Goal: Task Accomplishment & Management: Use online tool/utility

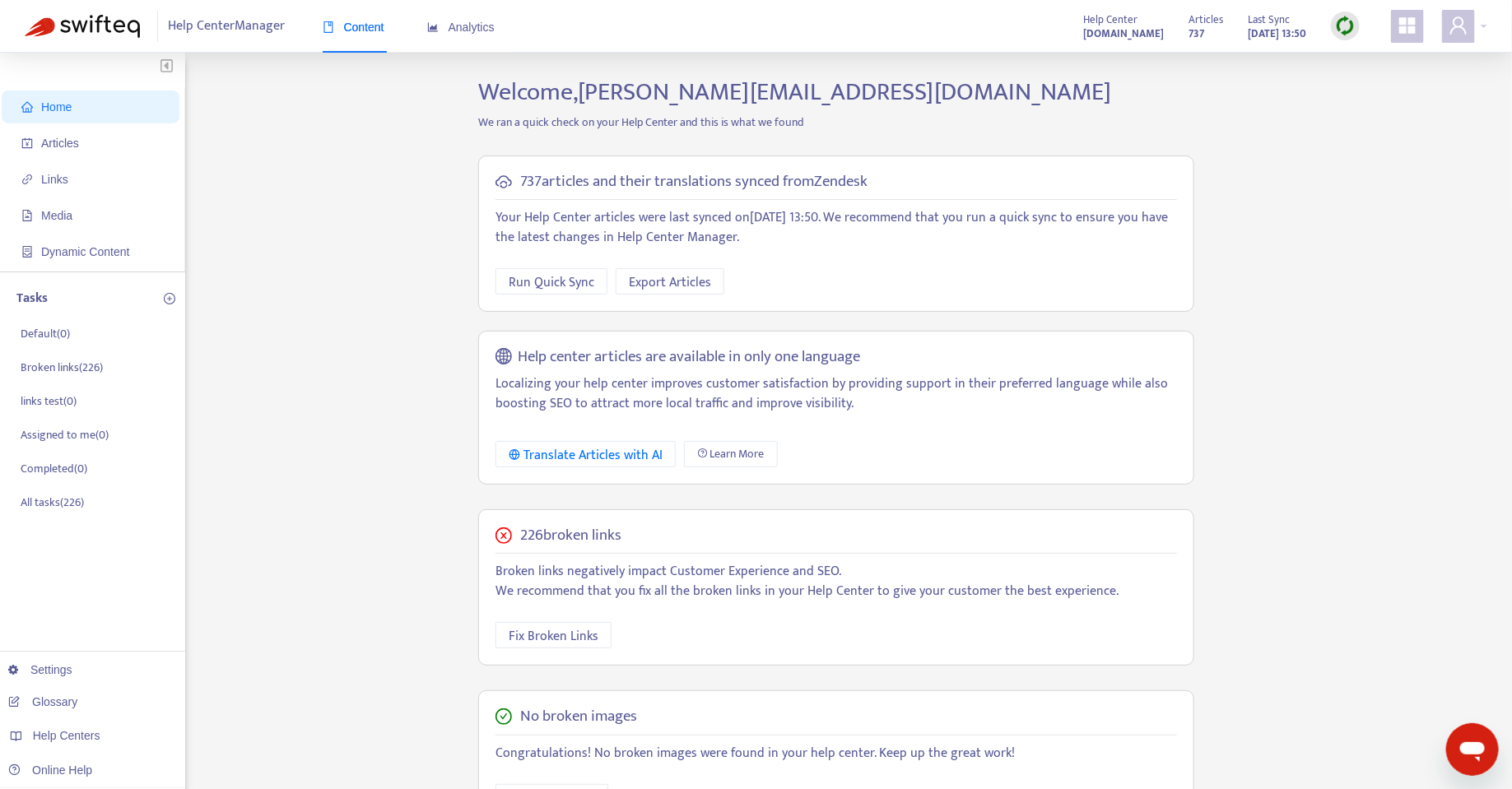
click at [1342, 31] on img at bounding box center [1345, 26] width 20 height 20
click at [1378, 62] on link "Quick Sync" at bounding box center [1381, 59] width 70 height 18
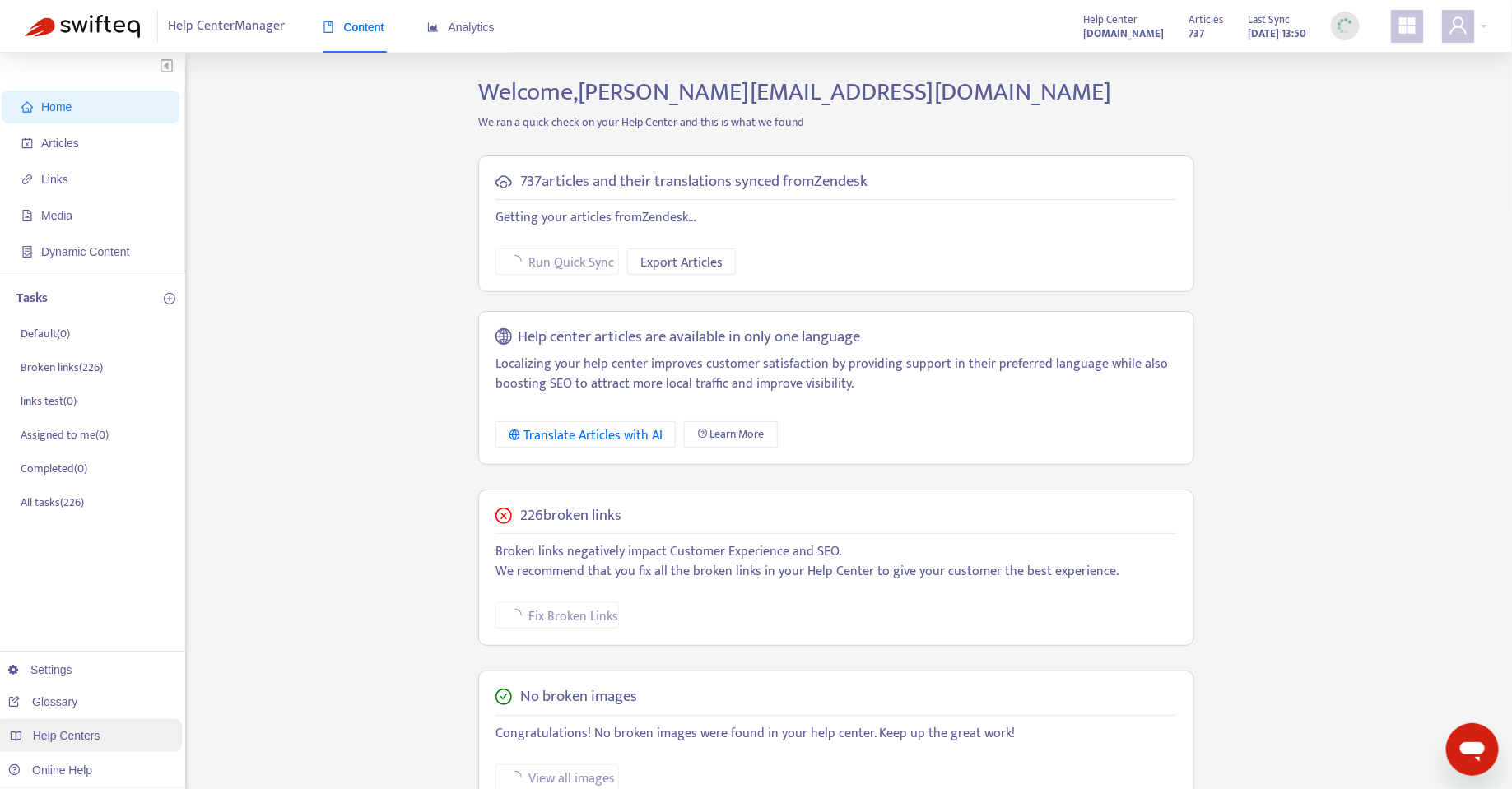
click at [53, 737] on span "Help Centers" at bounding box center [67, 735] width 68 height 13
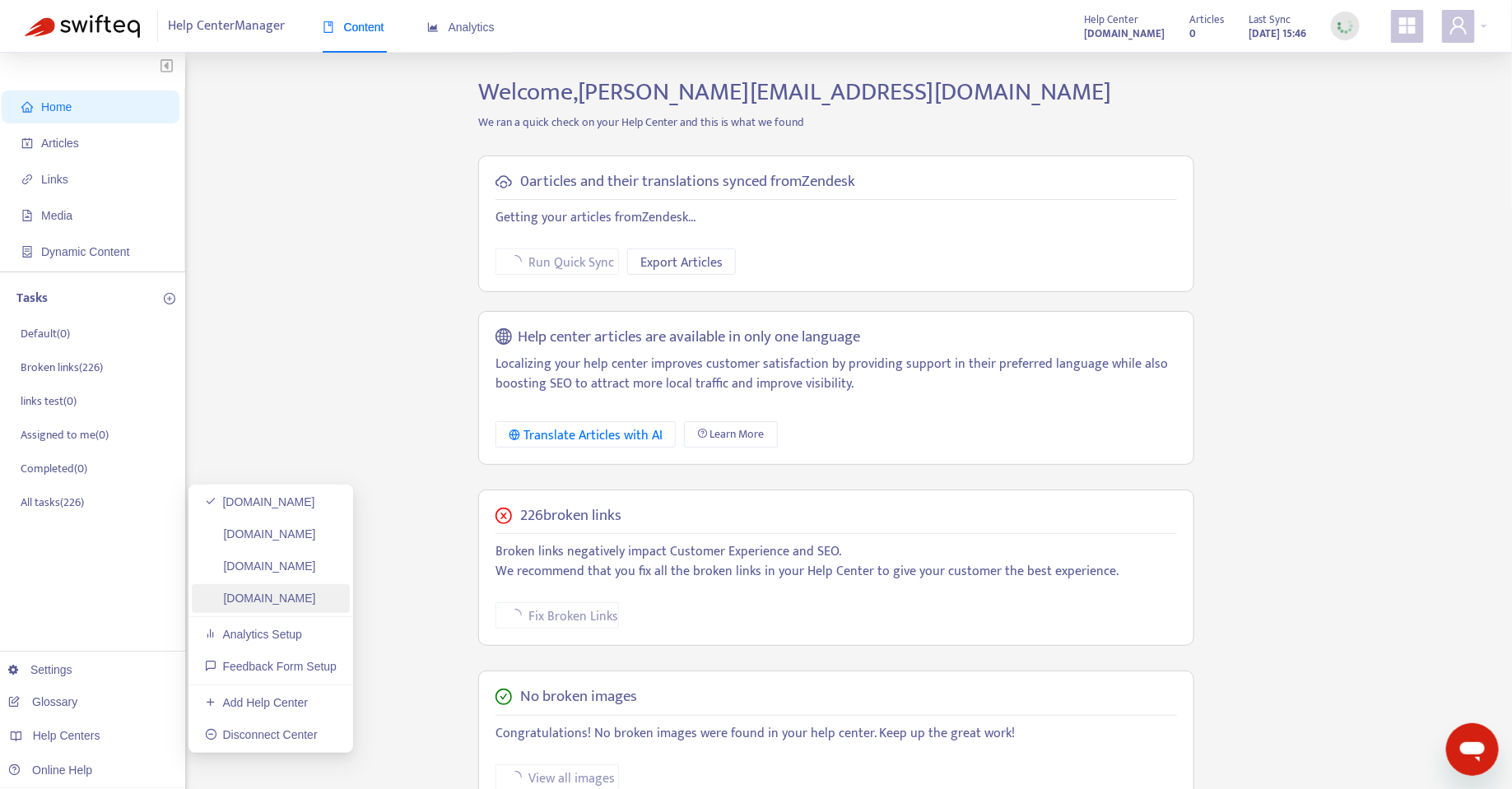
click at [242, 598] on link "supply.getyourguide.support" at bounding box center [261, 598] width 111 height 13
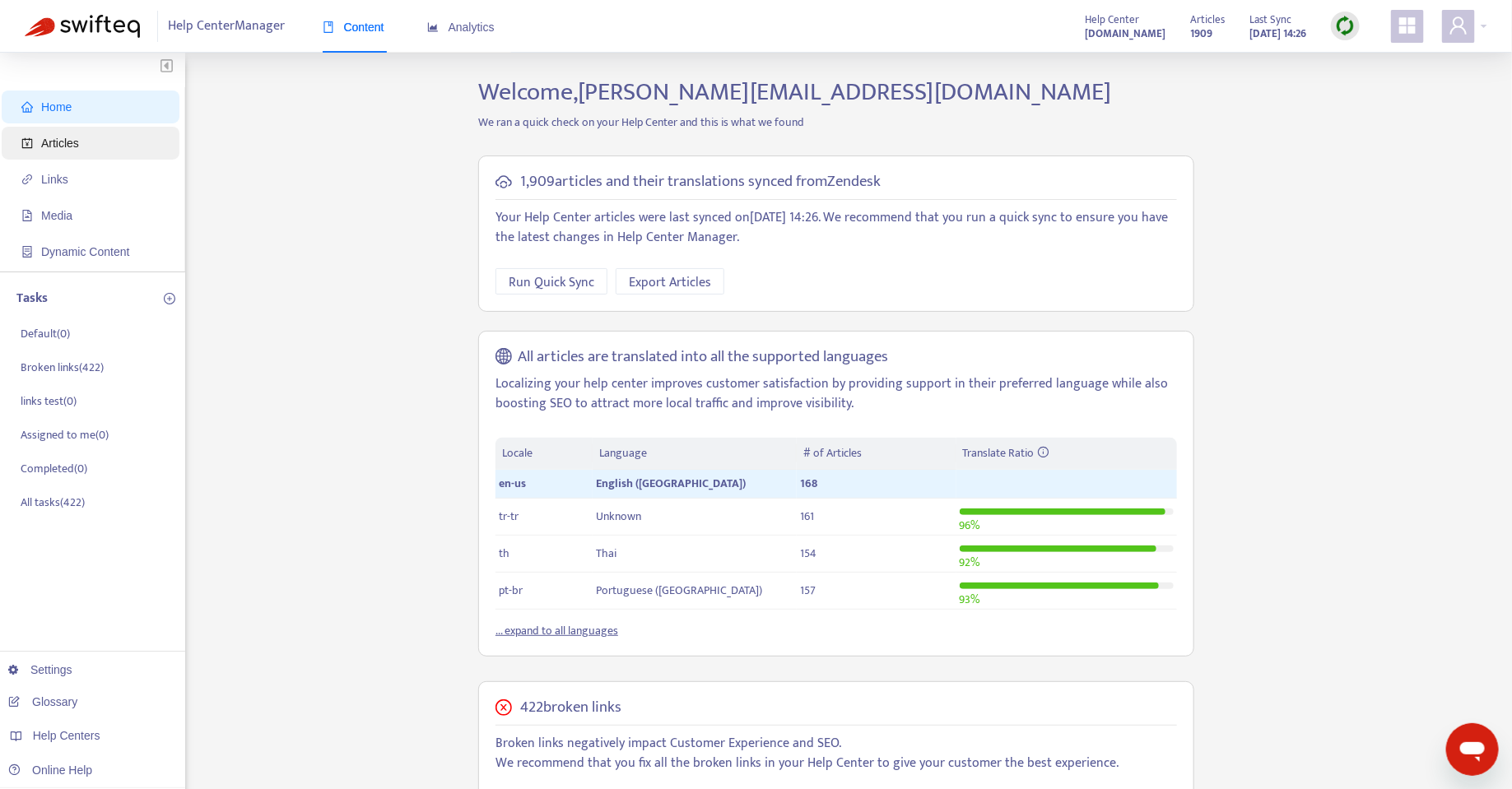
click at [64, 154] on span "Articles" at bounding box center [93, 143] width 145 height 33
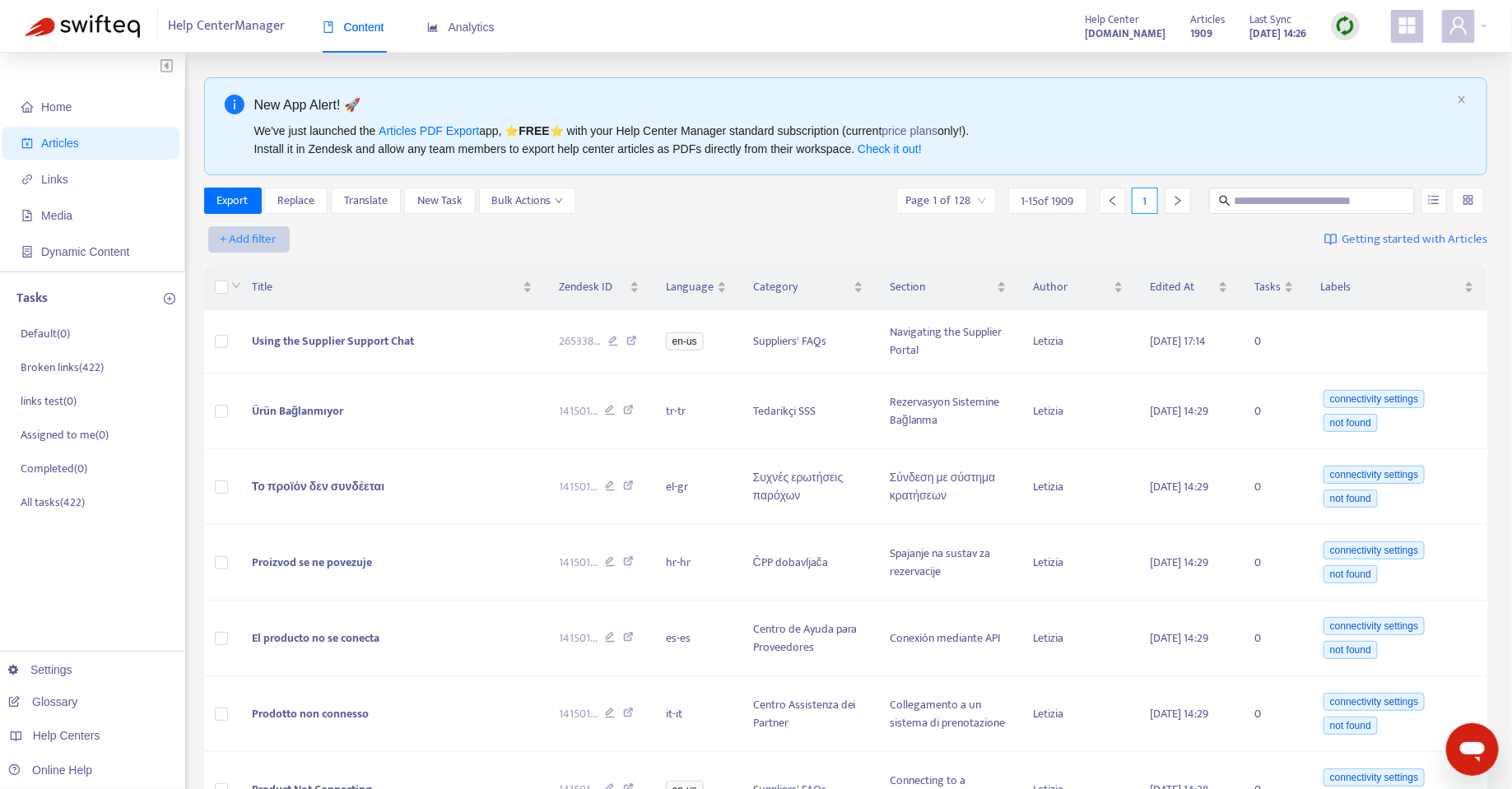
click at [242, 240] on span "+ Add filter" at bounding box center [248, 239] width 56 height 19
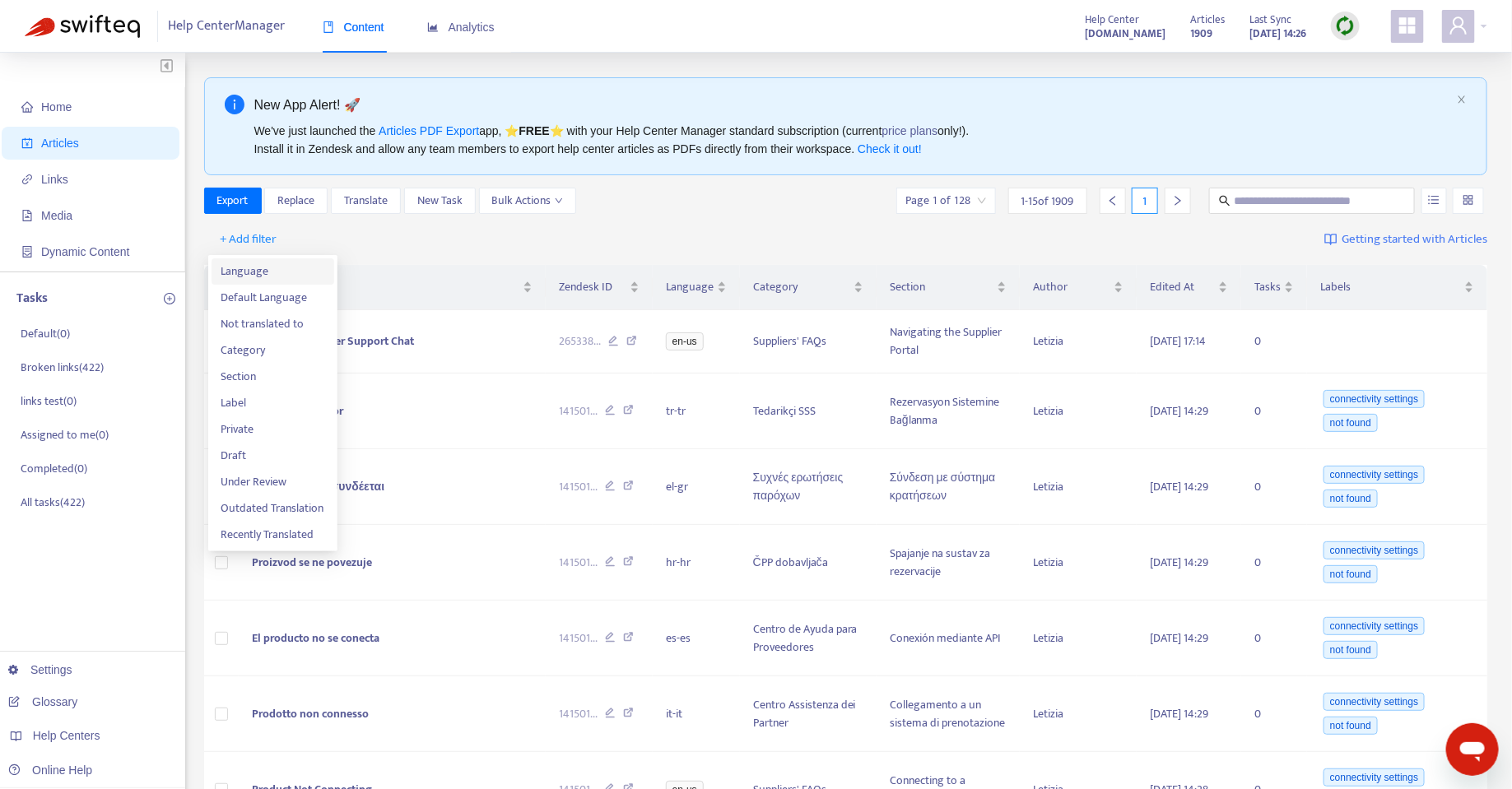
click at [269, 273] on span "Language" at bounding box center [272, 272] width 103 height 18
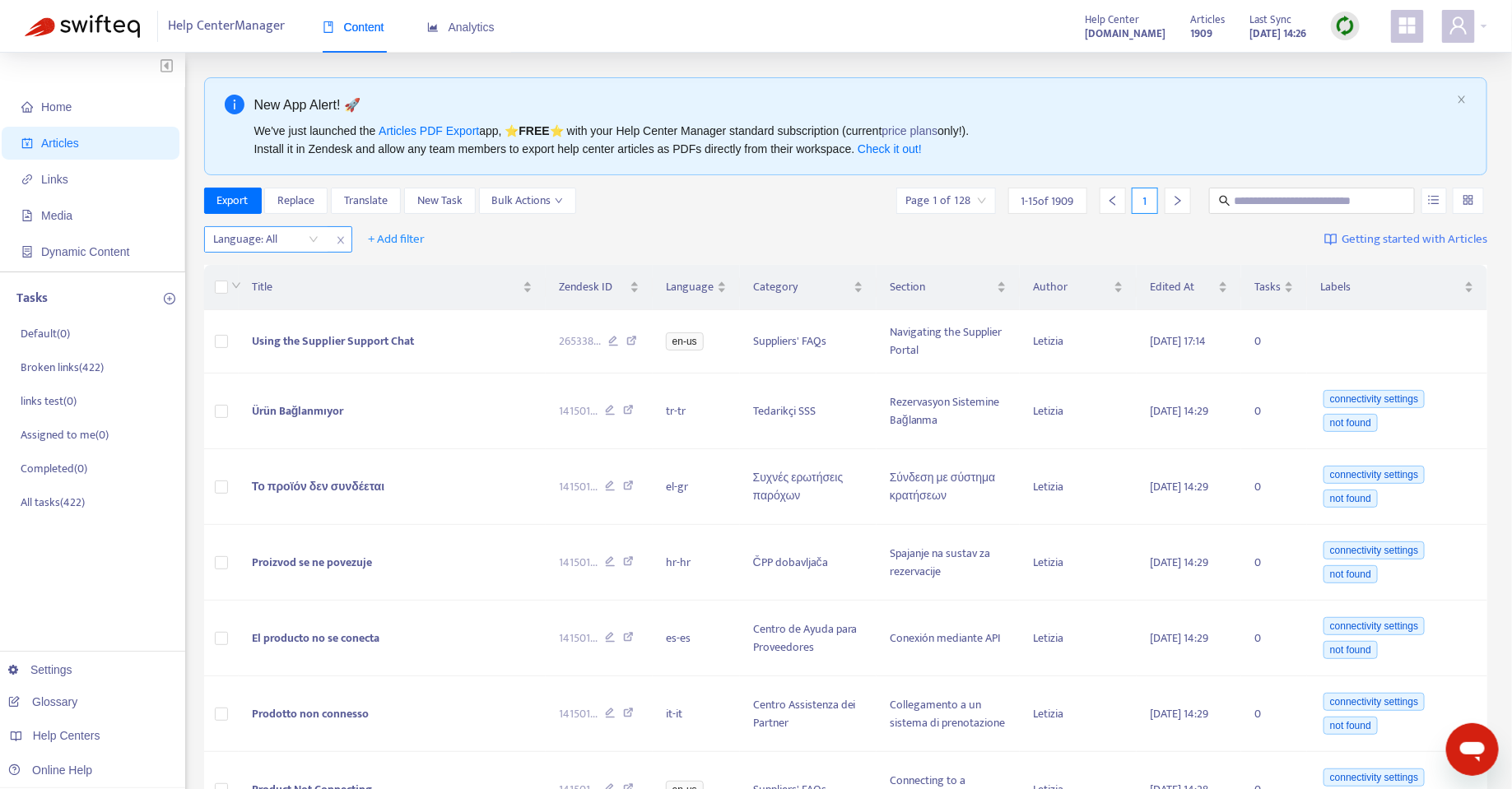
click at [297, 233] on div at bounding box center [258, 239] width 100 height 19
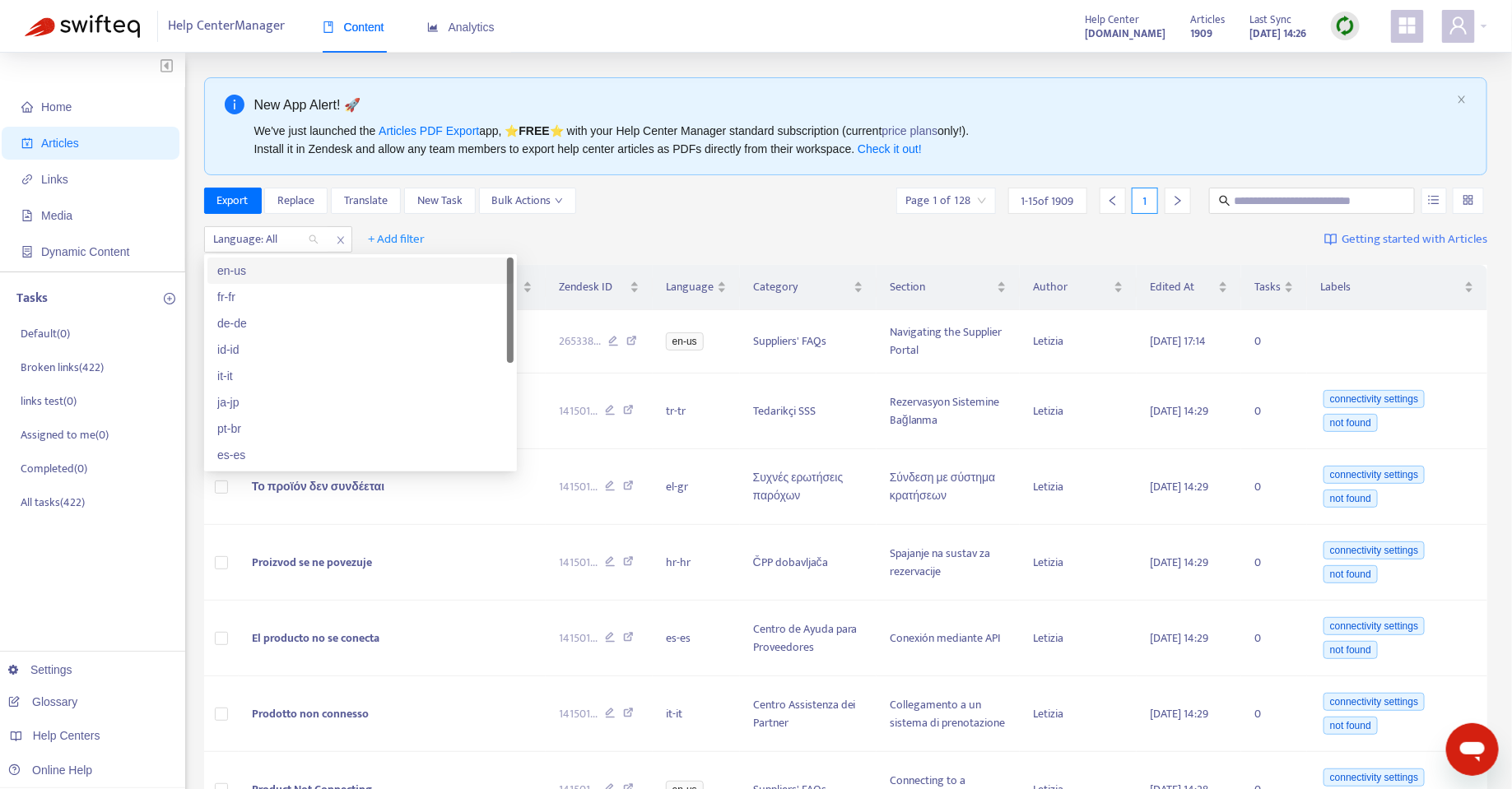
click at [247, 277] on div "en-us" at bounding box center [361, 271] width 287 height 18
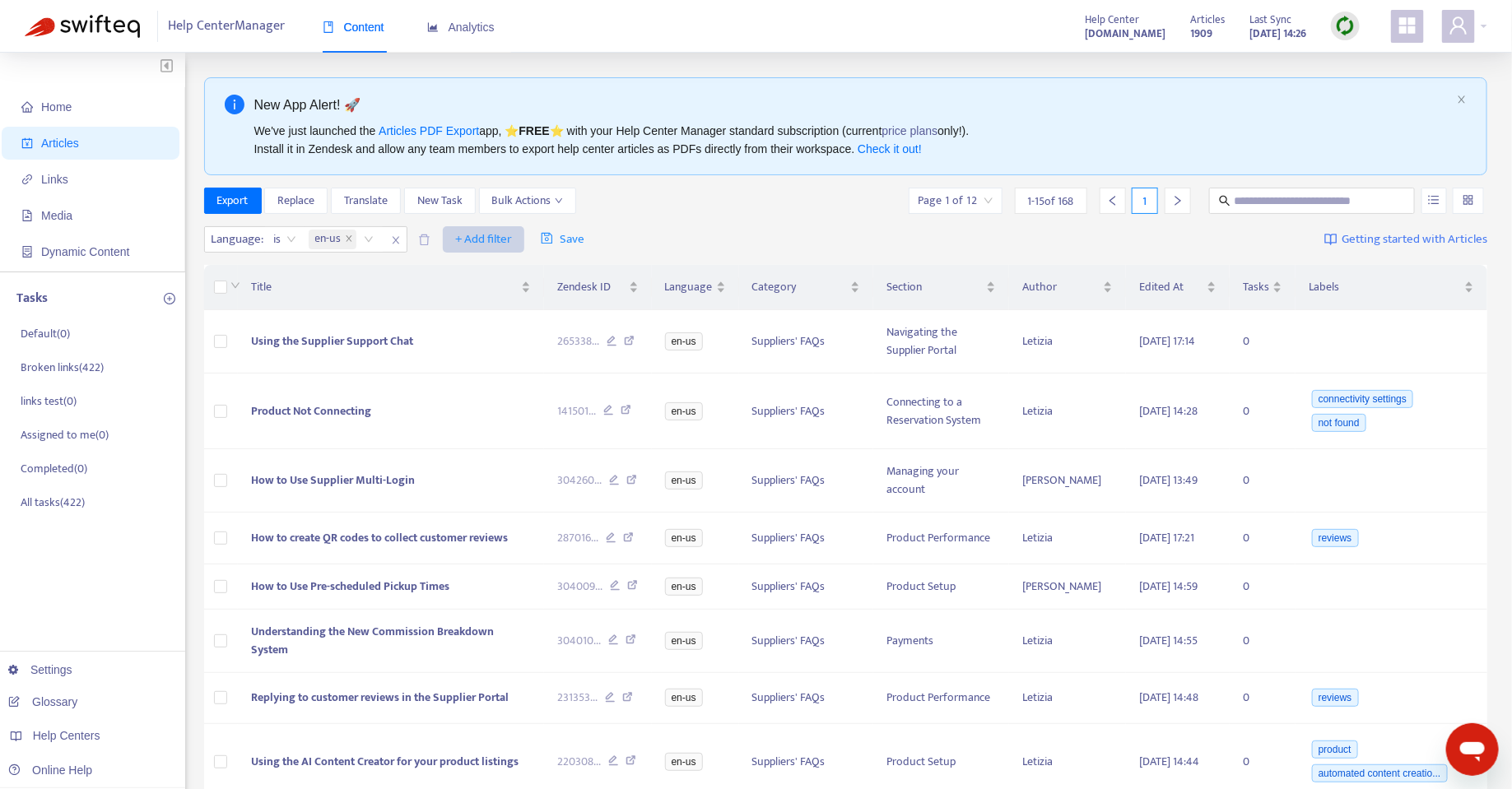
click at [464, 244] on span "+ Add filter" at bounding box center [483, 239] width 56 height 19
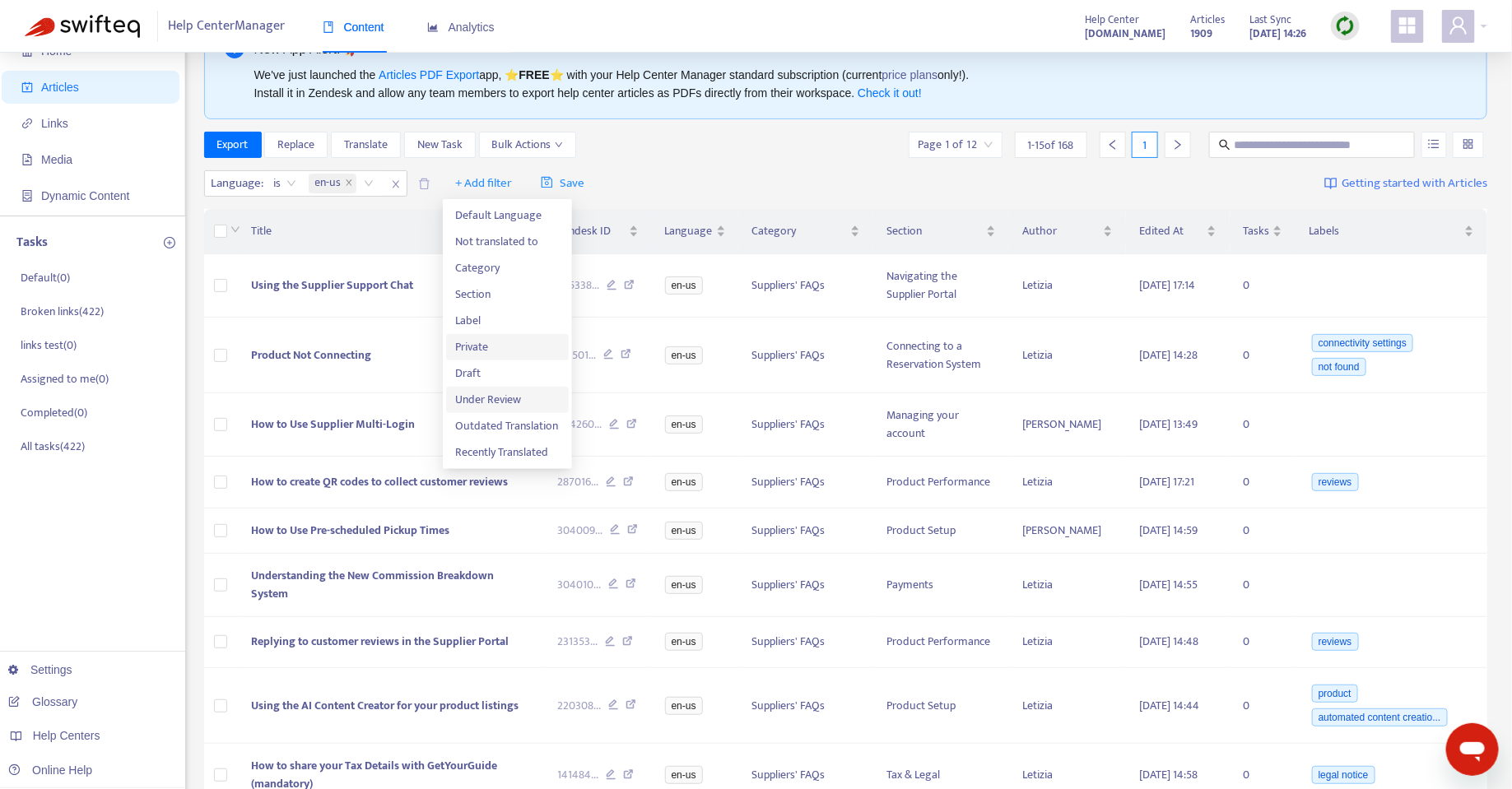
scroll to position [50, 0]
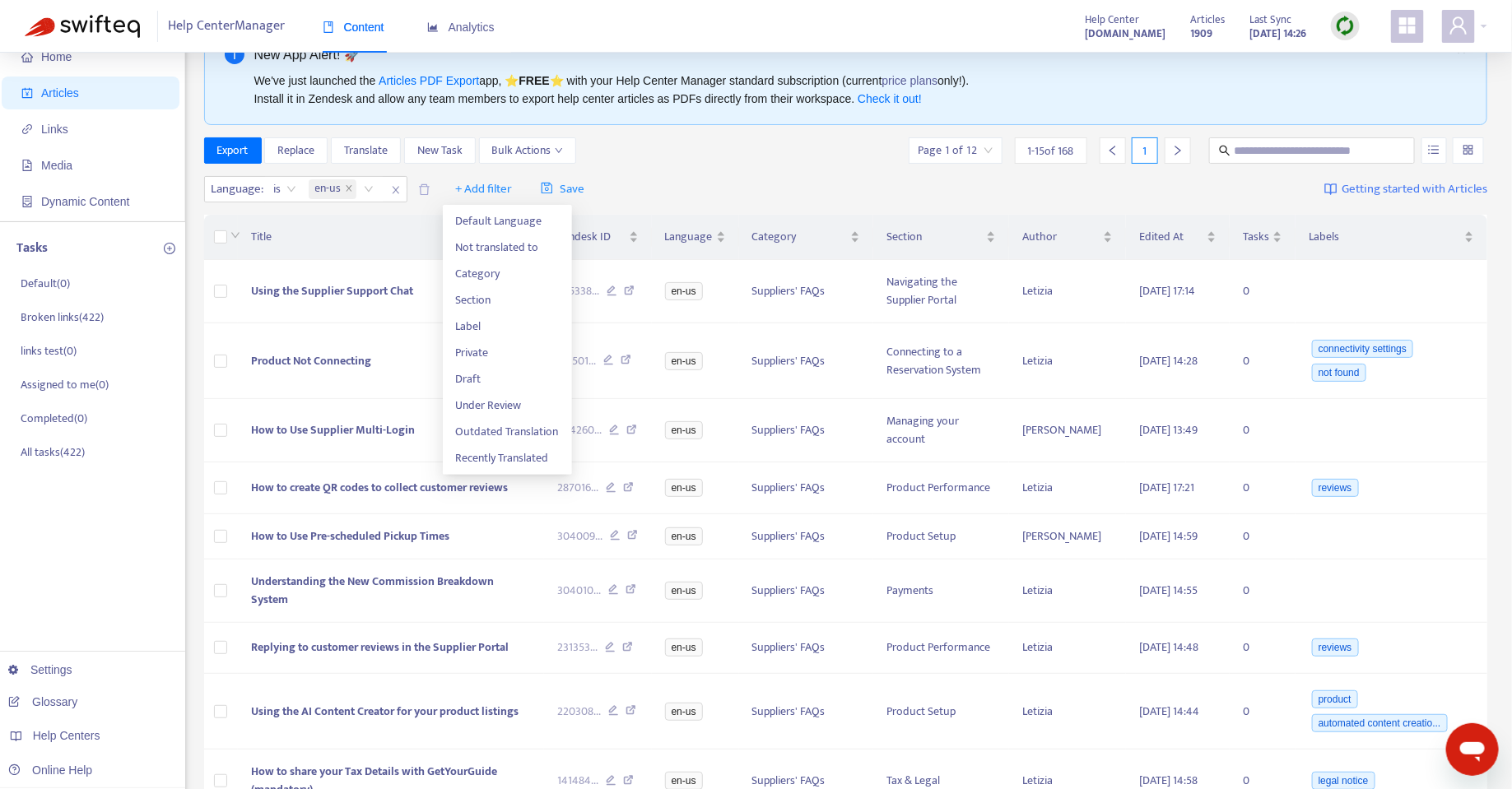
click at [651, 160] on div "Export Replace Translate New Task Bulk Actions Page 1 of 12 1 - 15 of 168 1" at bounding box center [847, 151] width 1284 height 26
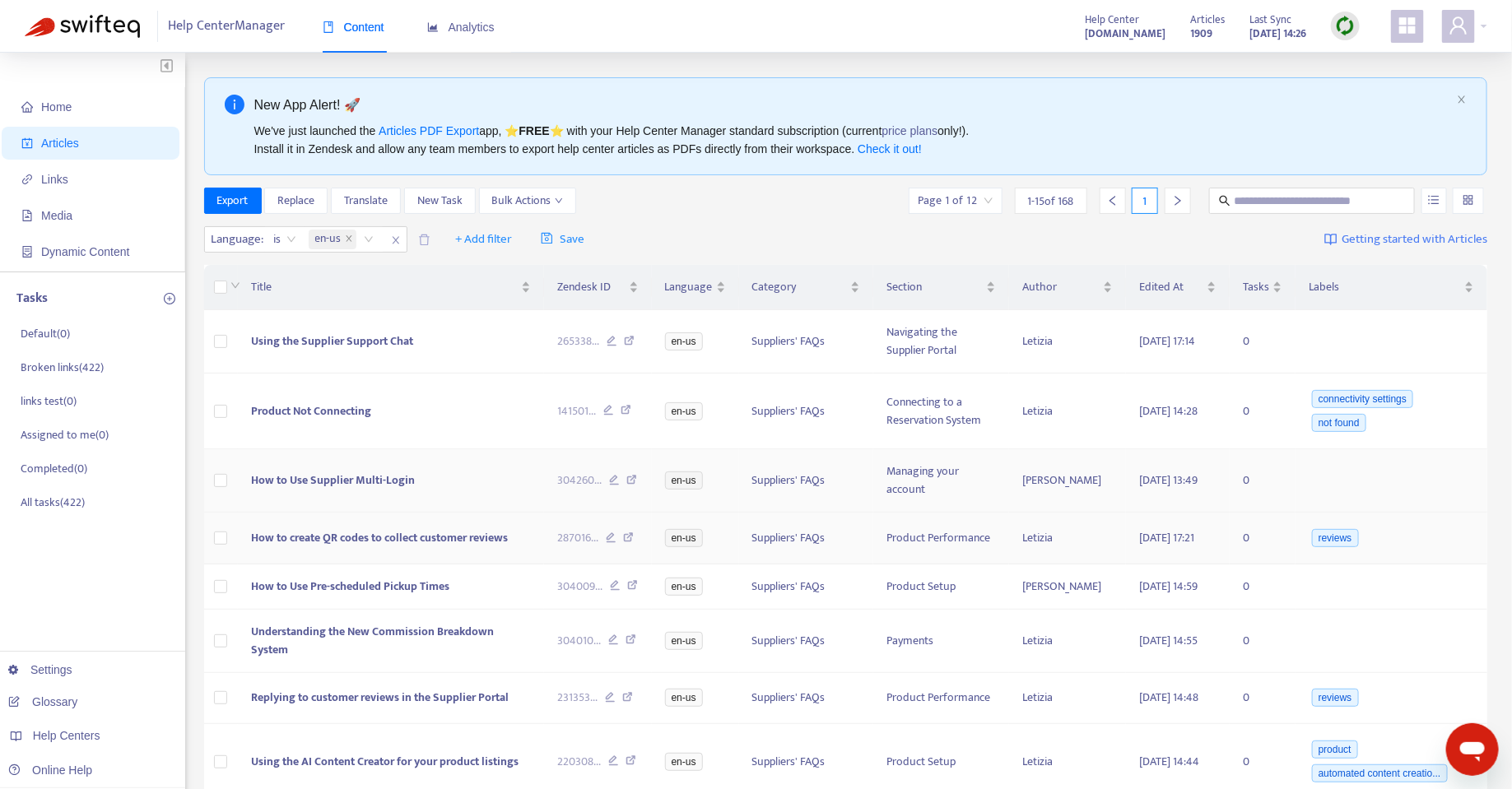
scroll to position [578, 0]
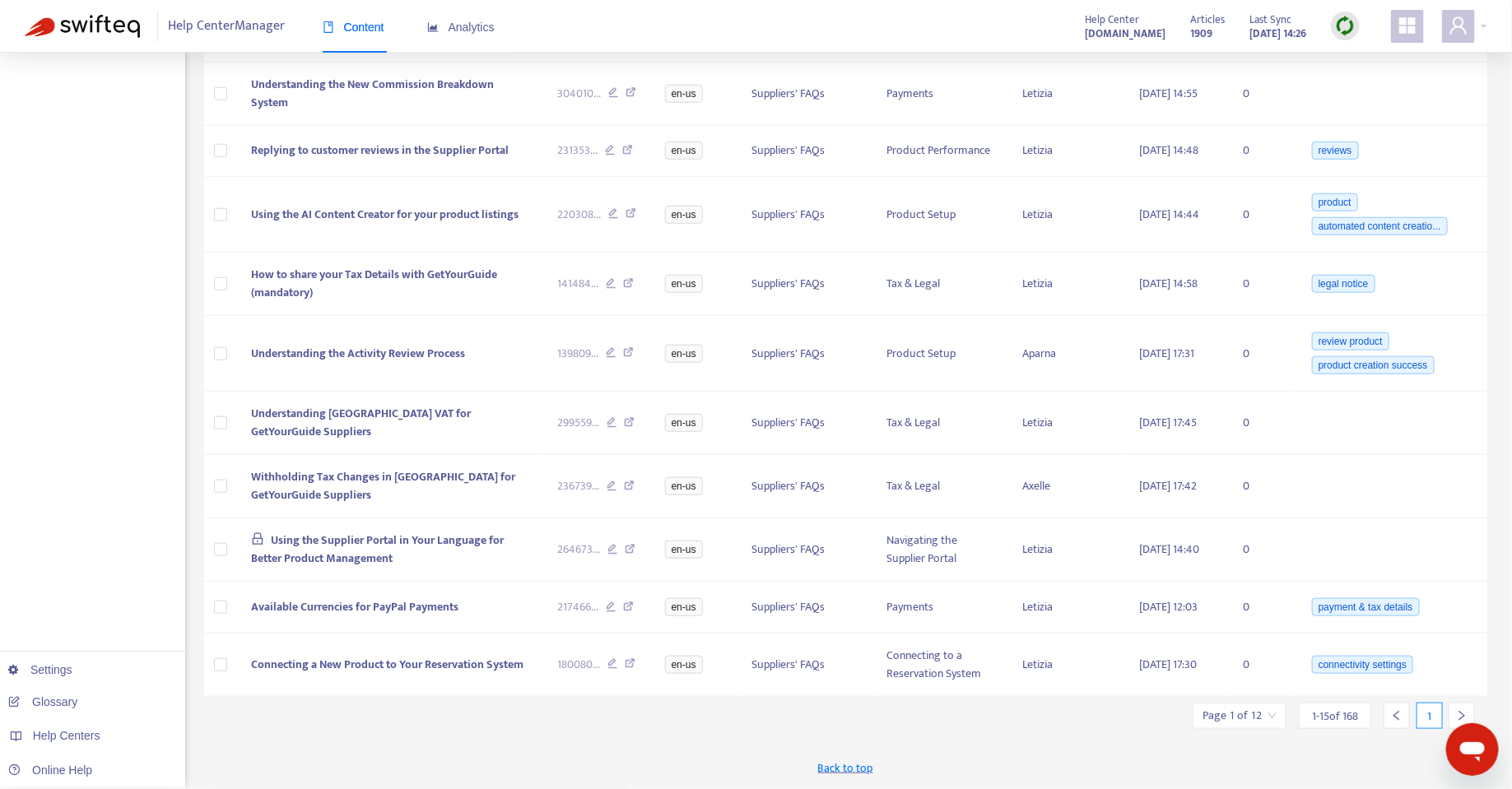
click at [1457, 721] on icon "right" at bounding box center [1462, 716] width 11 height 11
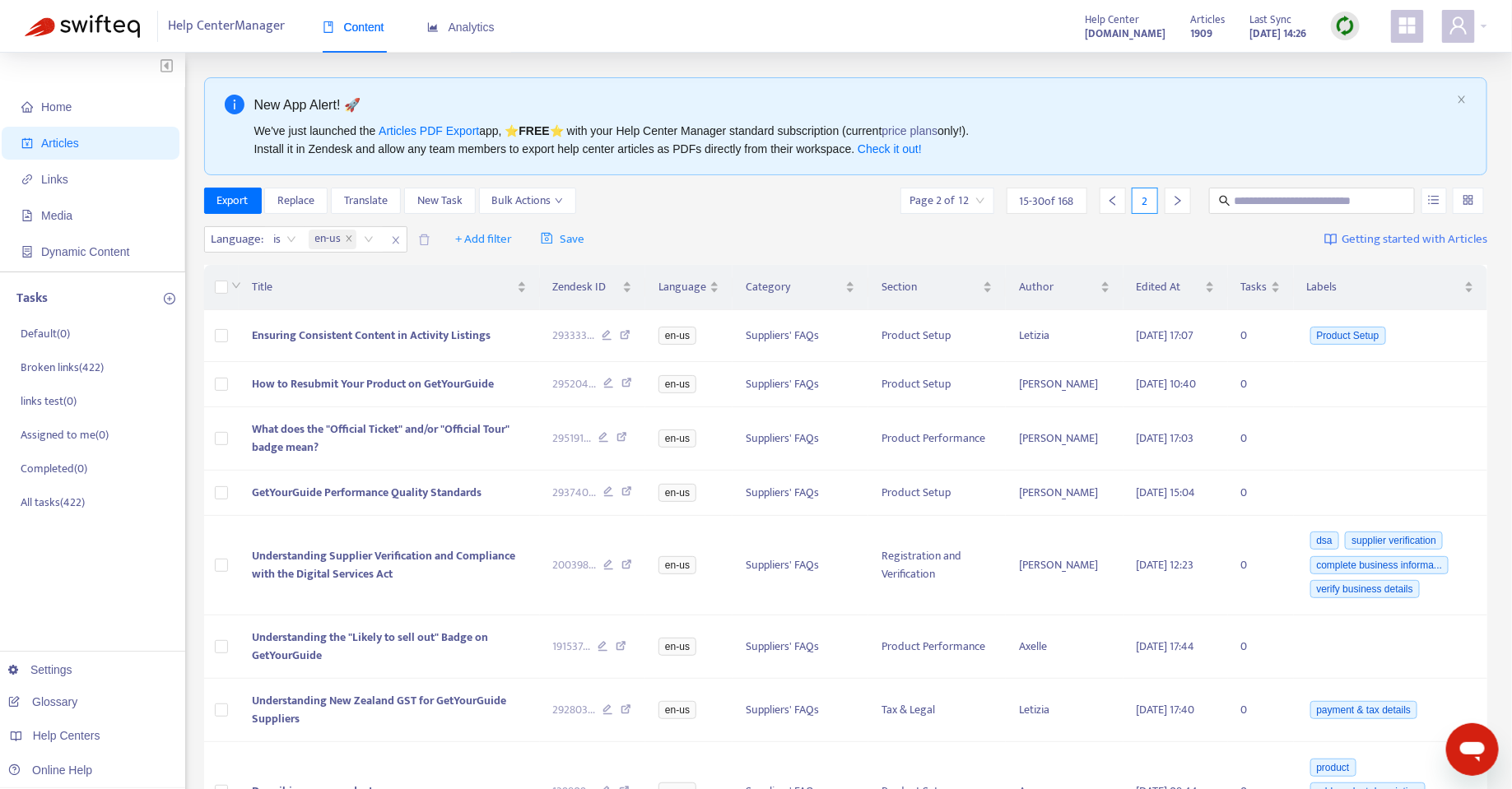
scroll to position [673, 0]
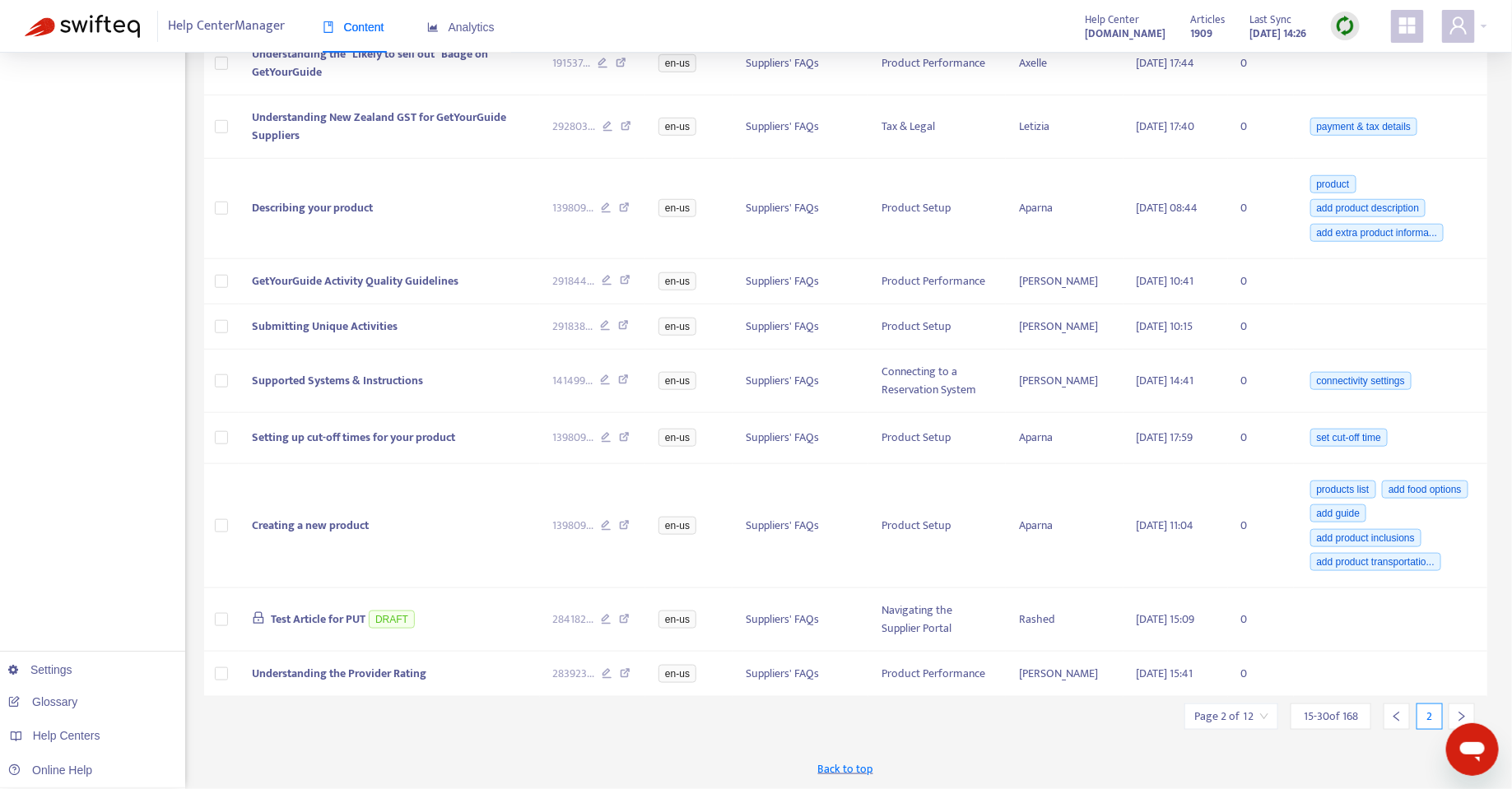
click at [1465, 720] on icon "right" at bounding box center [1462, 717] width 11 height 11
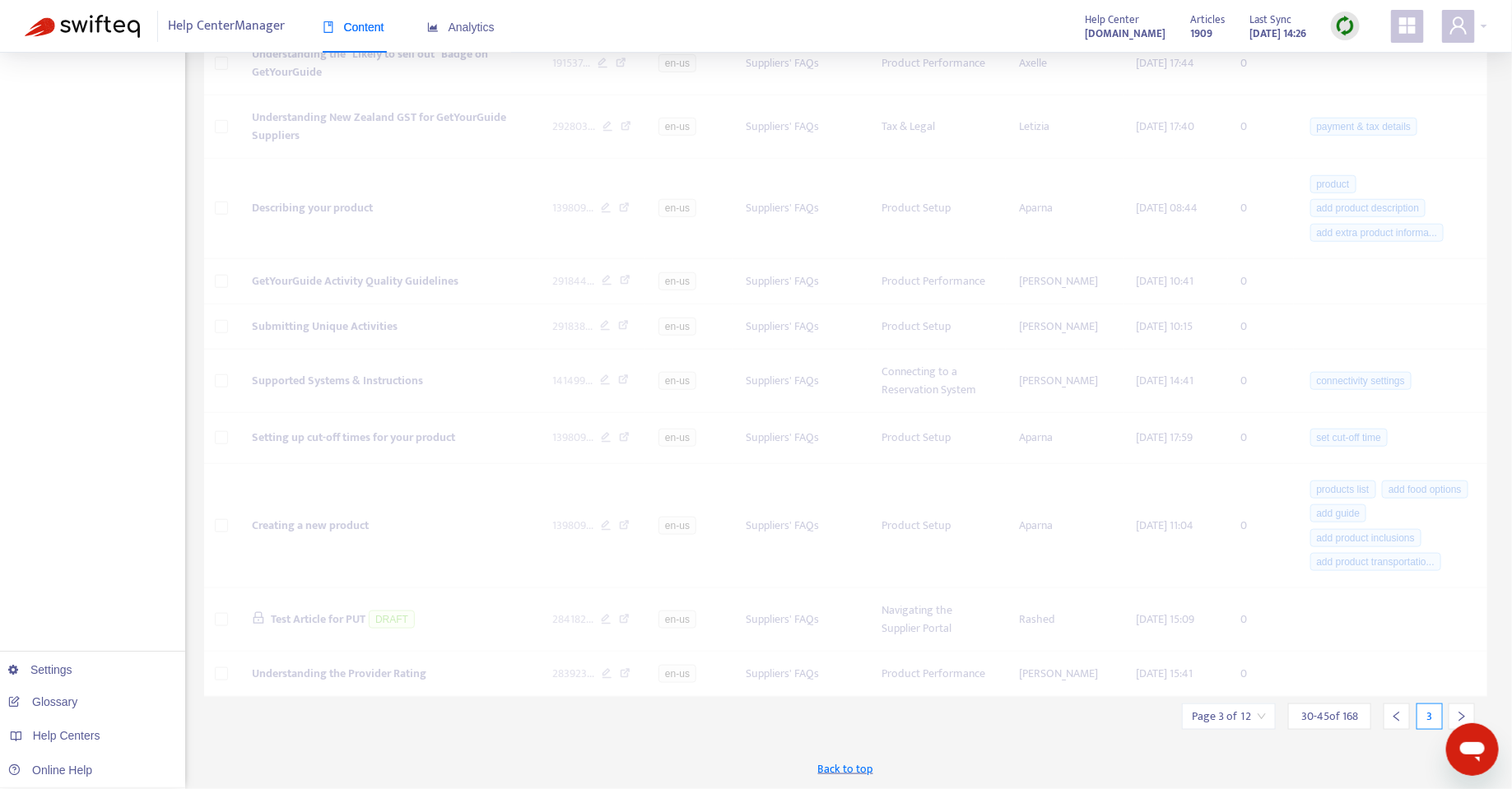
scroll to position [0, 0]
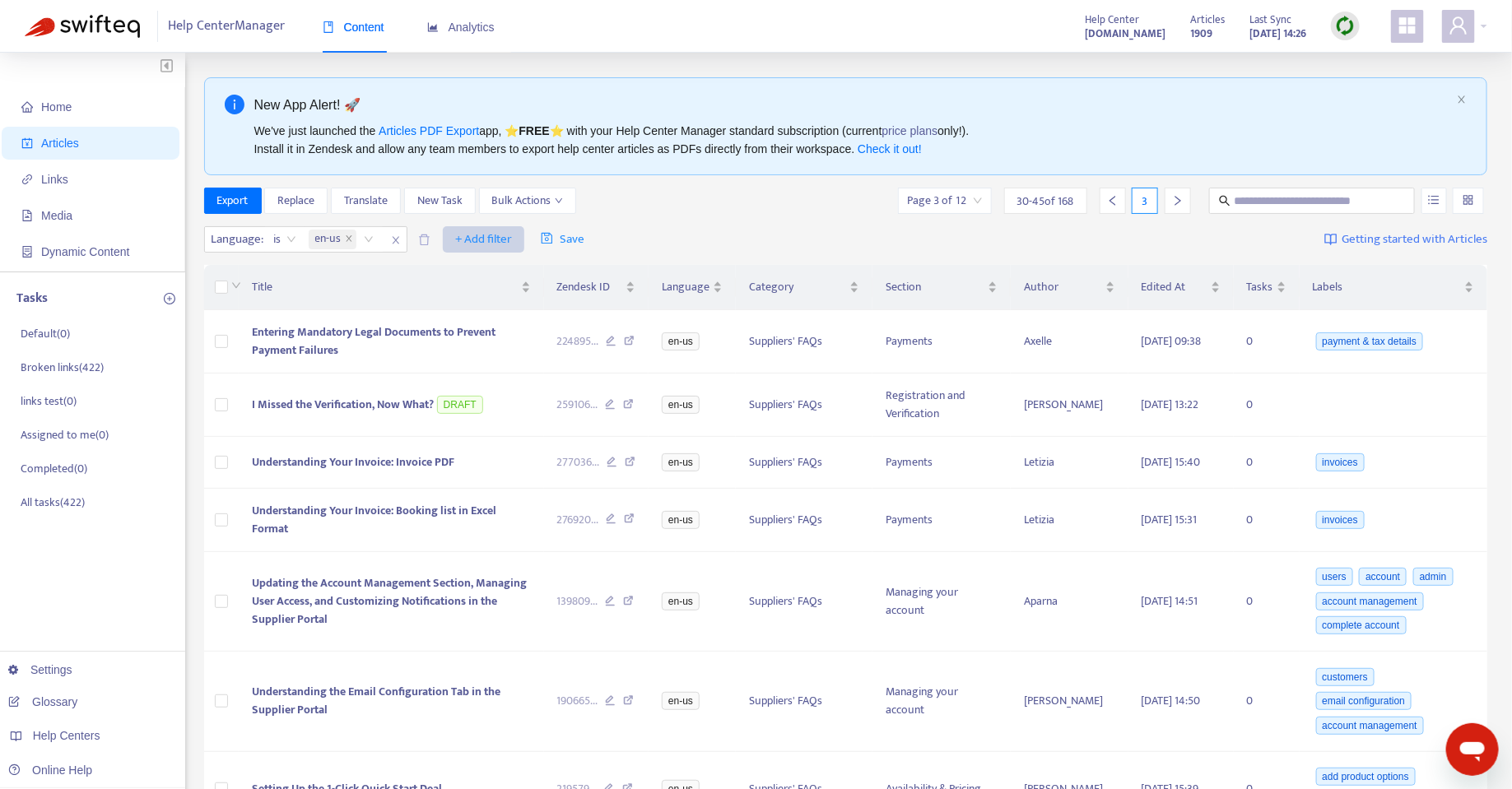
click at [496, 237] on span "+ Add filter" at bounding box center [483, 239] width 56 height 19
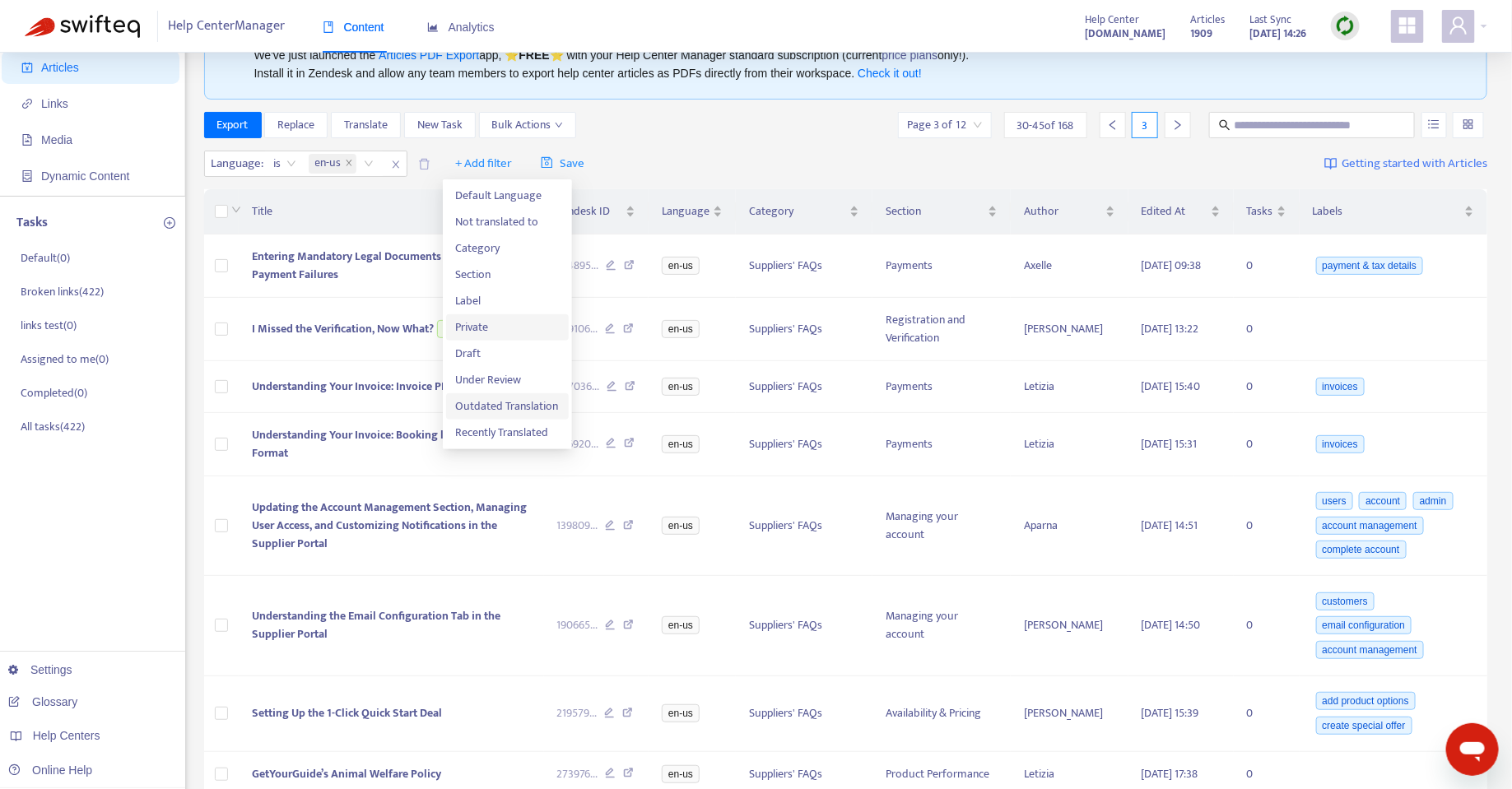
scroll to position [79, 0]
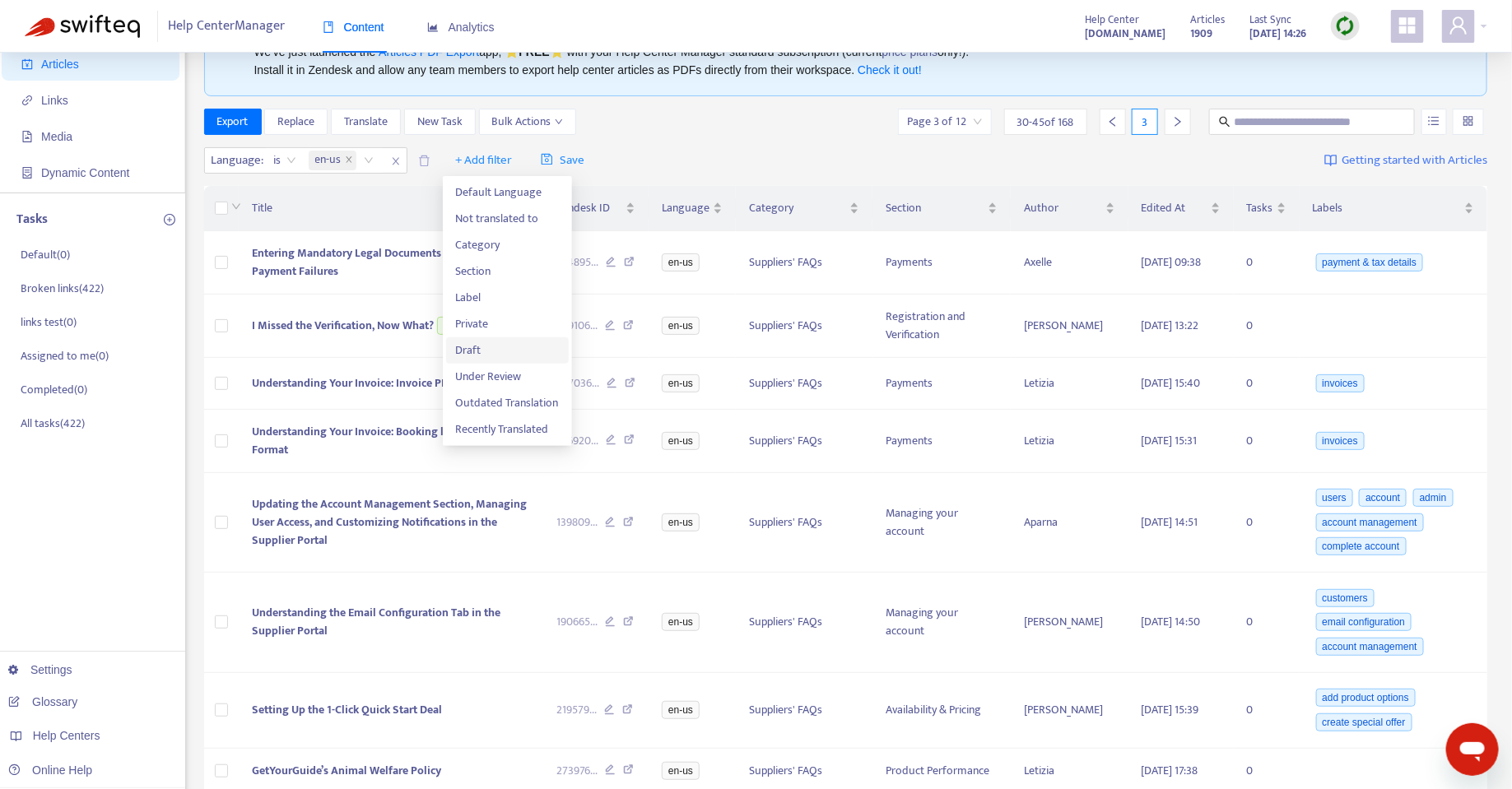
click at [493, 344] on span "Draft" at bounding box center [507, 351] width 103 height 18
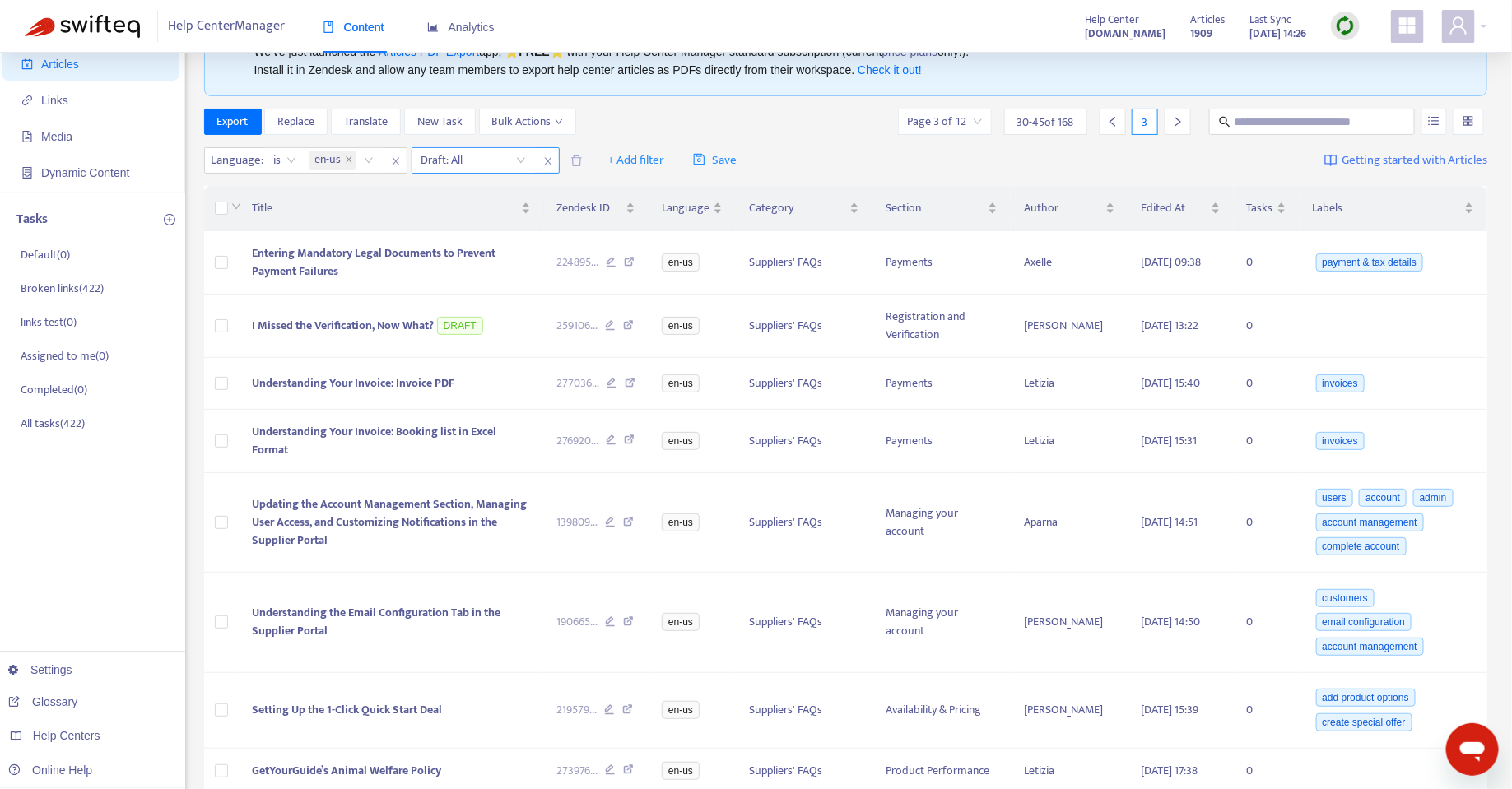
click at [459, 153] on input "search" at bounding box center [473, 160] width 105 height 25
click at [451, 246] on div "No" at bounding box center [568, 244] width 287 height 18
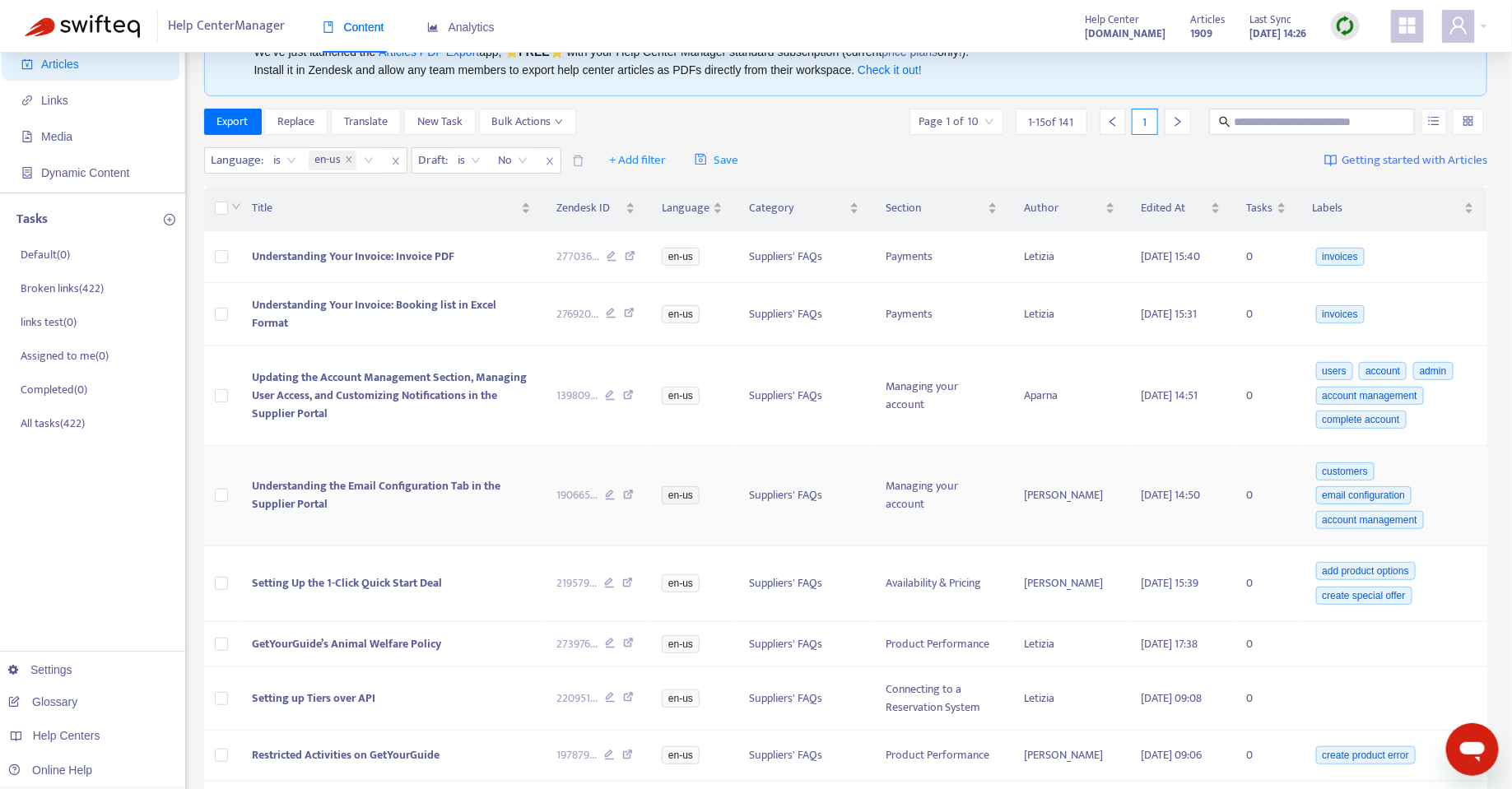
scroll to position [749, 0]
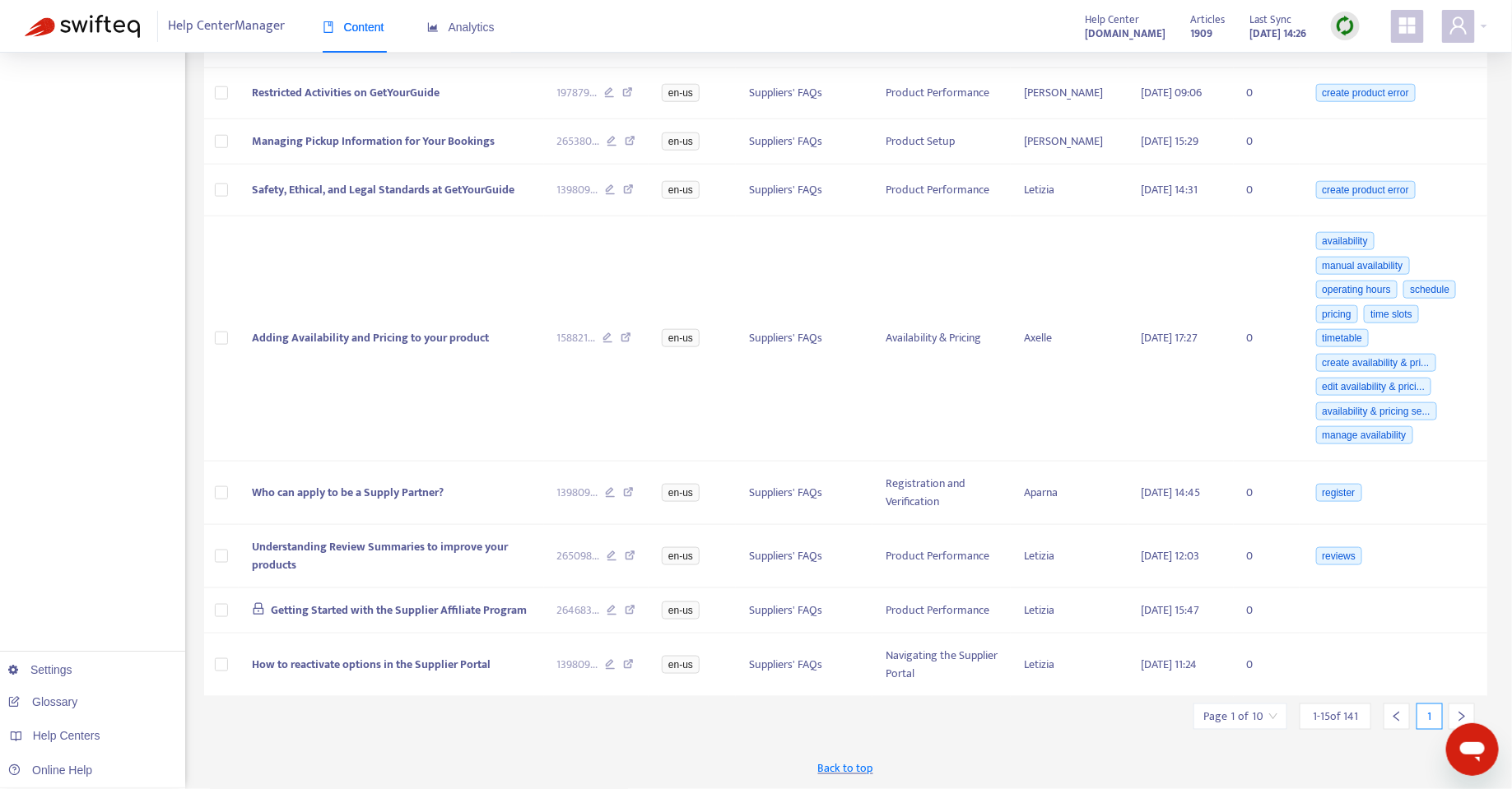
click at [1452, 716] on div at bounding box center [1462, 717] width 26 height 26
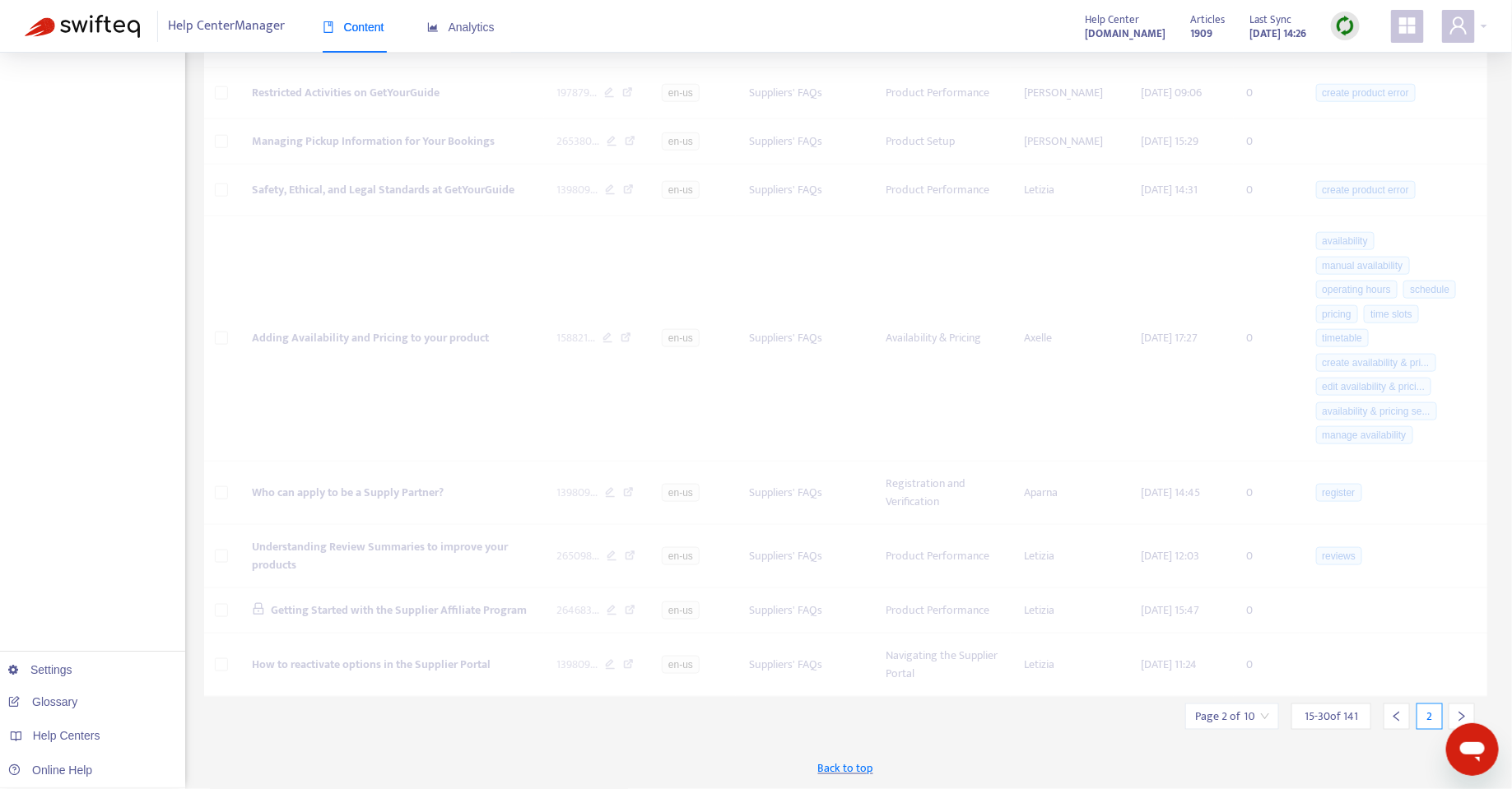
scroll to position [673, 0]
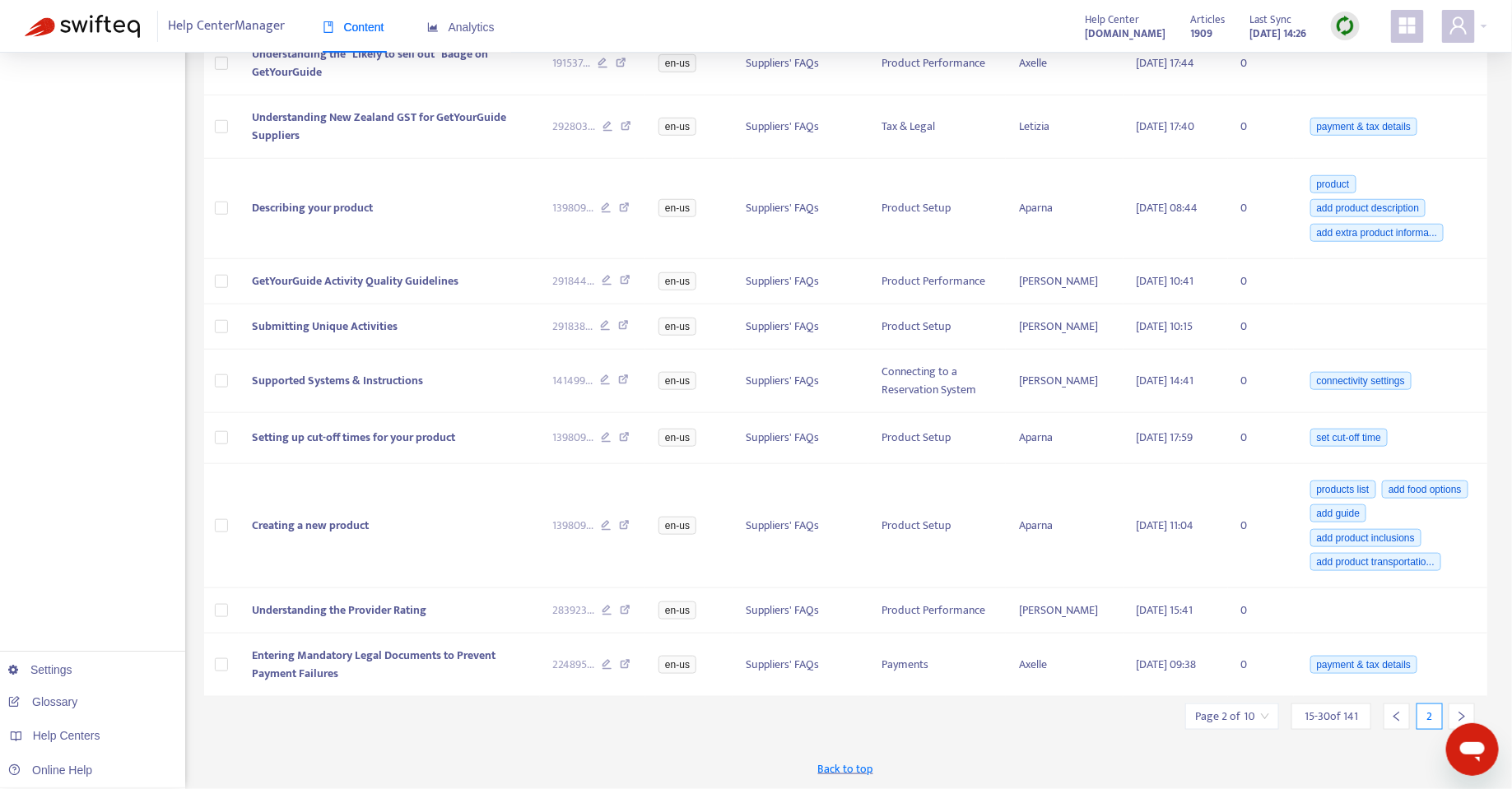
click at [1464, 714] on icon "right" at bounding box center [1462, 717] width 6 height 10
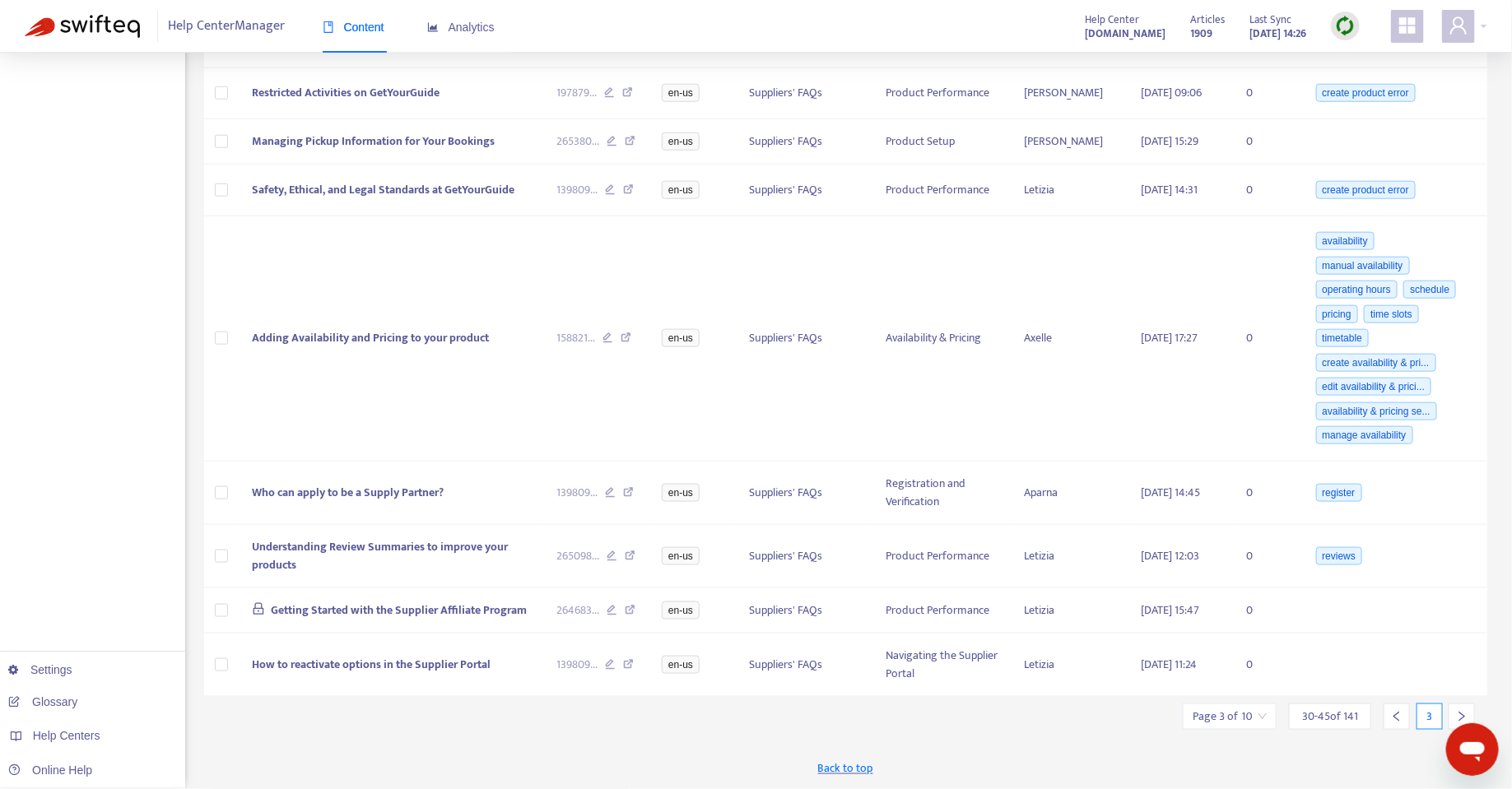
click at [1467, 715] on icon "right" at bounding box center [1462, 717] width 11 height 11
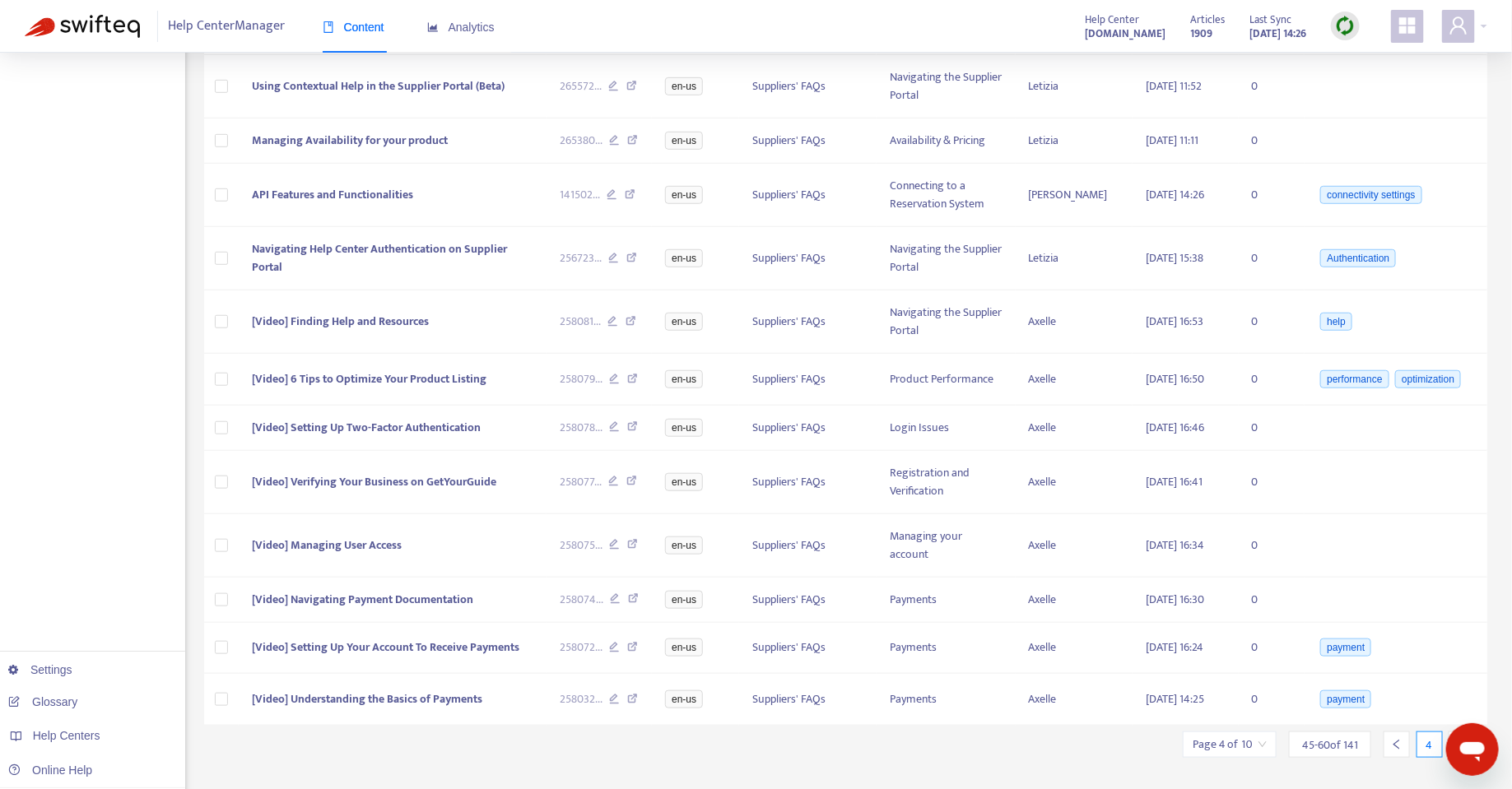
click at [1467, 739] on icon "right" at bounding box center [1462, 745] width 11 height 11
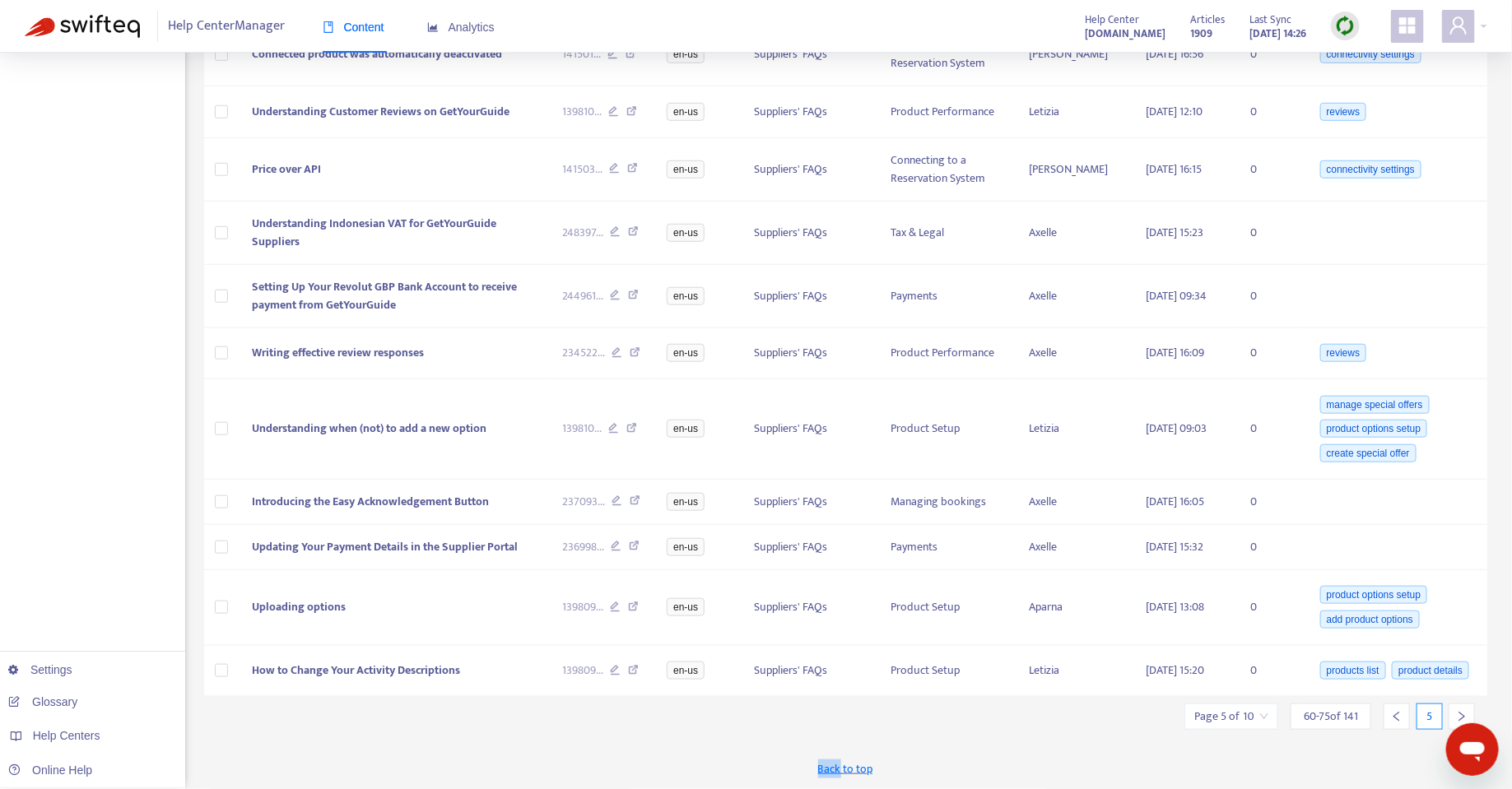
click at [1467, 715] on icon "right" at bounding box center [1462, 717] width 11 height 11
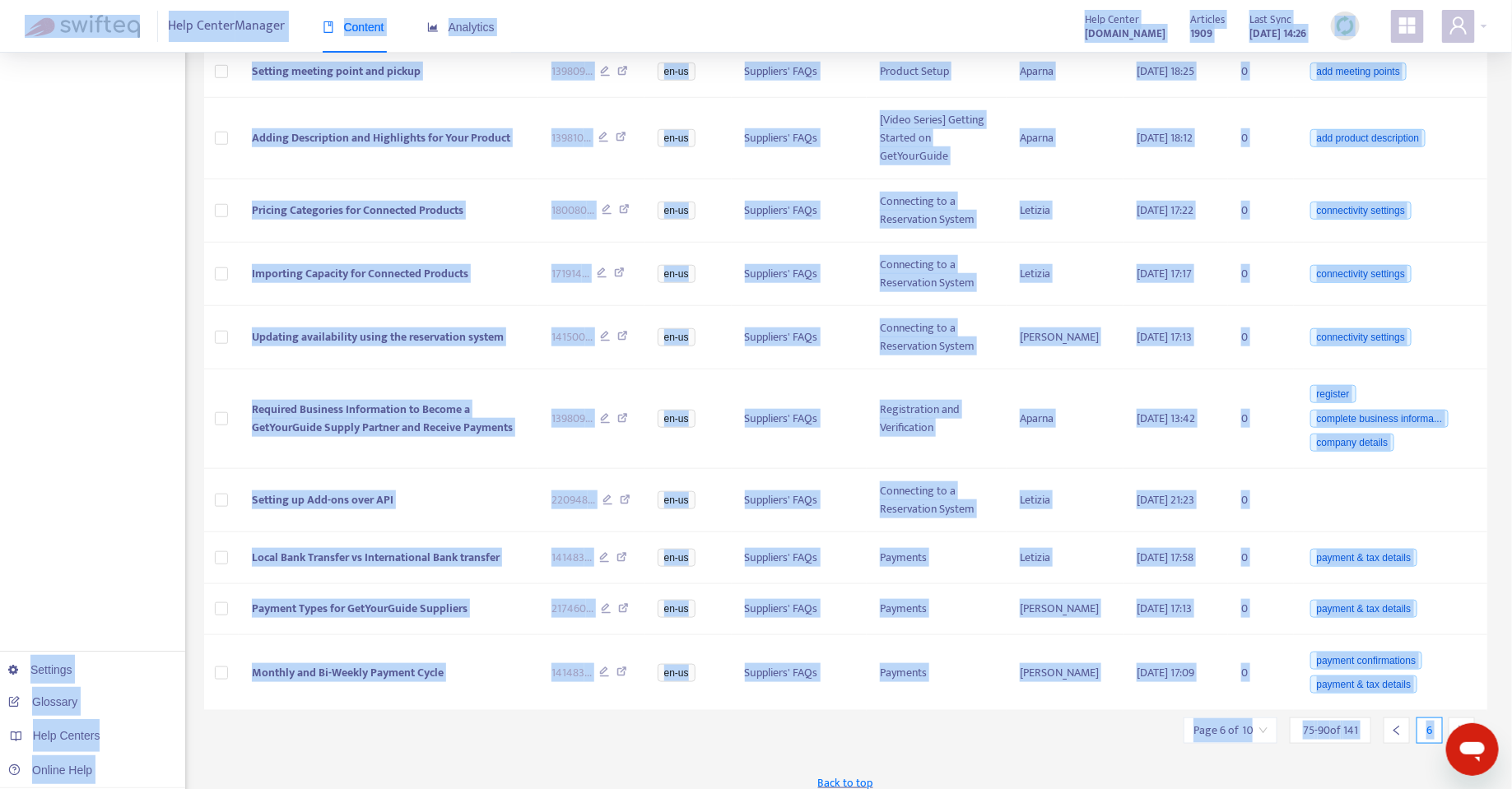
click at [1467, 725] on icon "right" at bounding box center [1462, 731] width 11 height 11
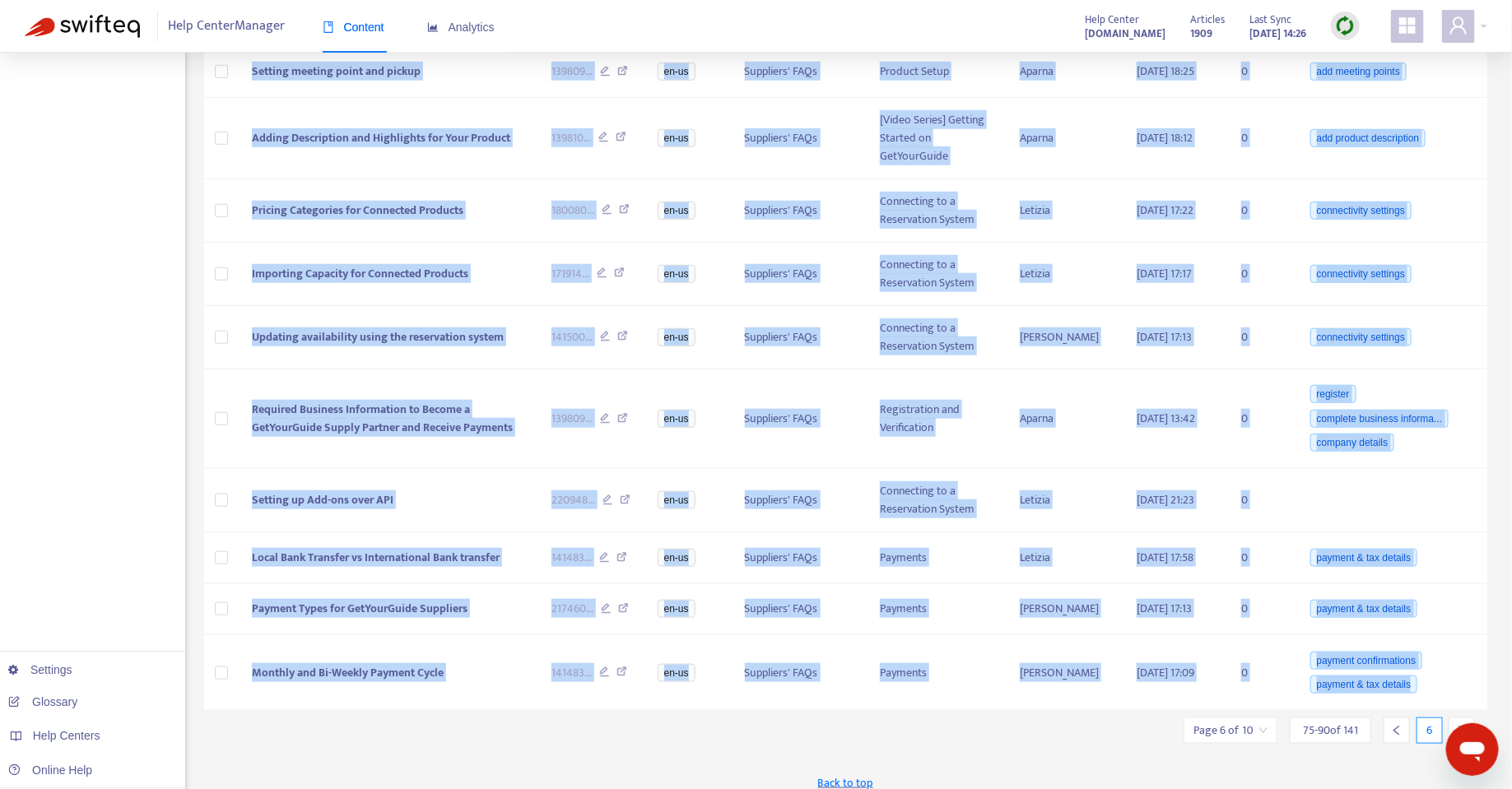
click at [1467, 711] on div "Title Zendesk ID Language Category Section Author Edited At Tasks Labels Settin…" at bounding box center [847, 206] width 1284 height 1010
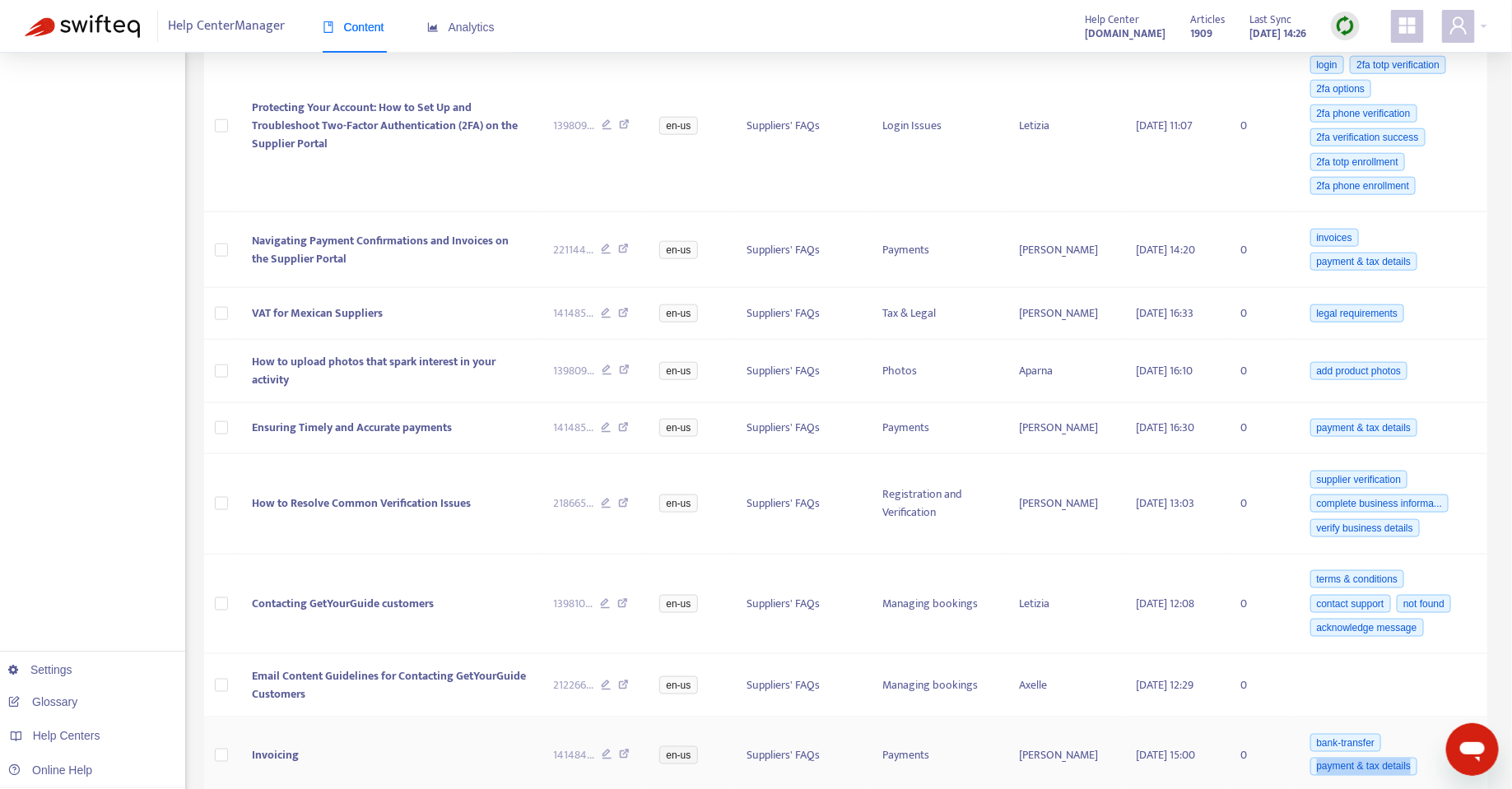
click at [1467, 731] on div "bank-transfer payment & tax details" at bounding box center [1390, 755] width 165 height 48
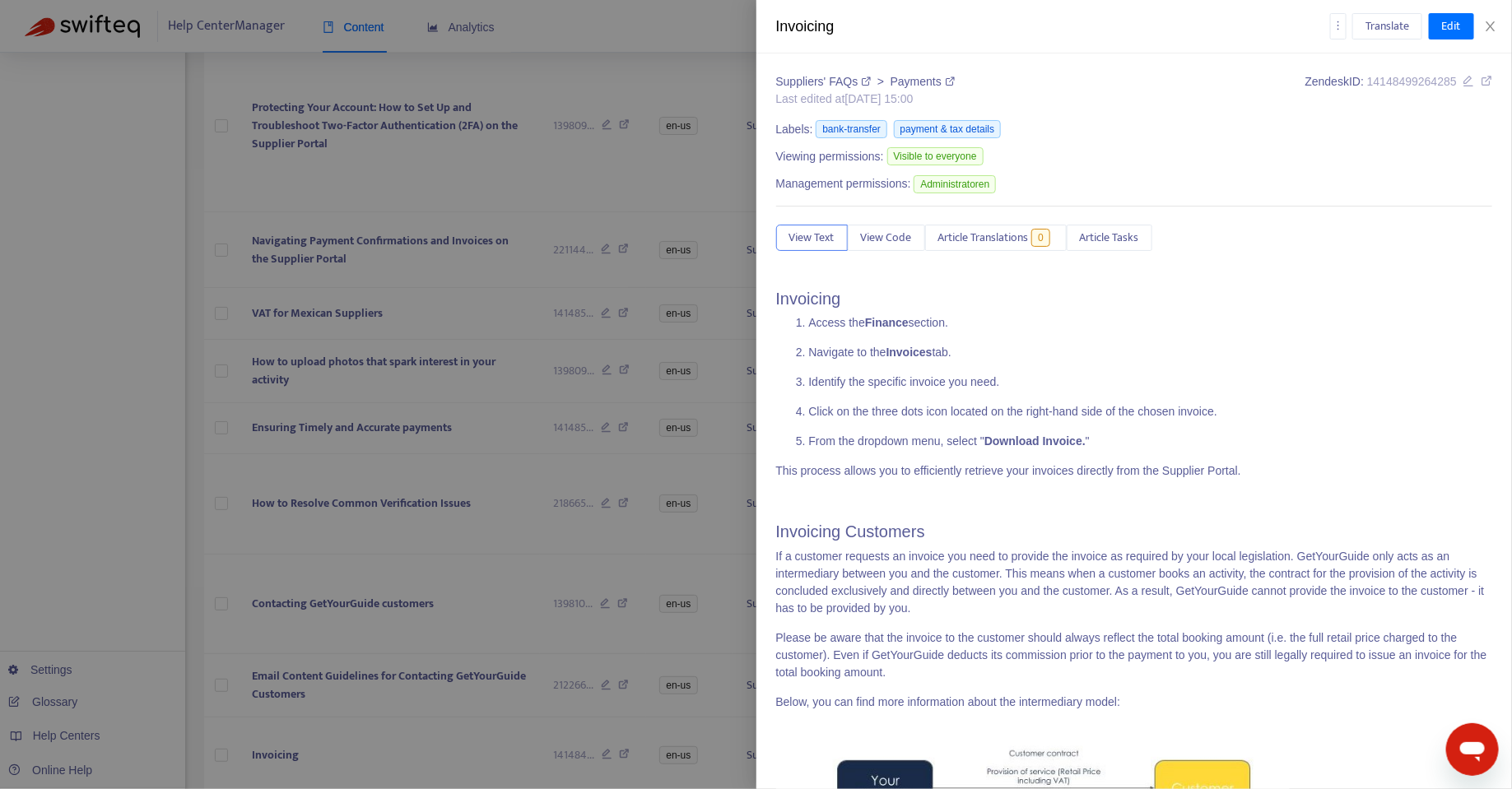
click at [1467, 715] on div "Invoicing Translate Edit Suppliers' FAQs > Payments Last edited at 2024-08-02 1…" at bounding box center [756, 394] width 1512 height 789
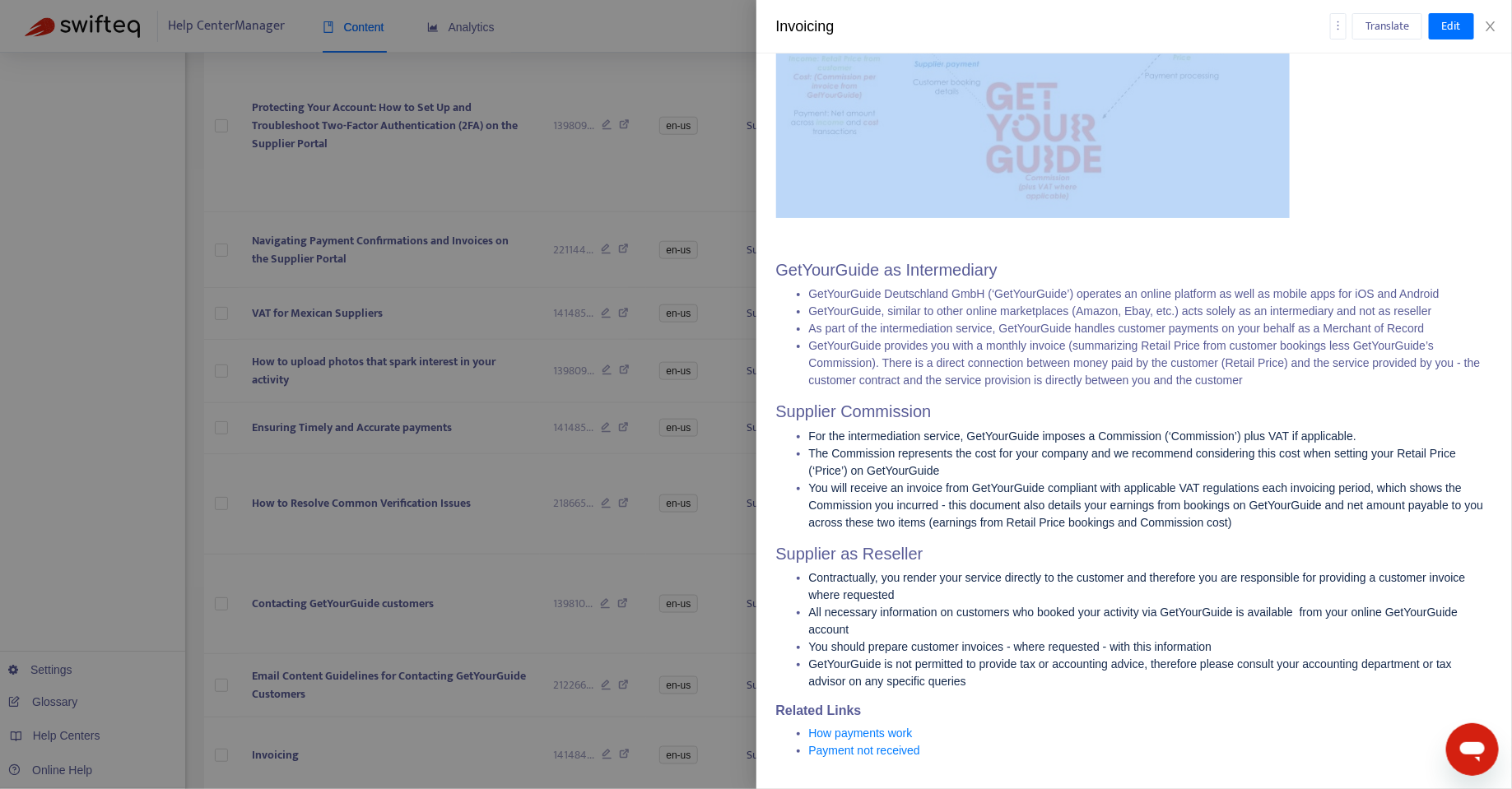
scroll to position [0, 0]
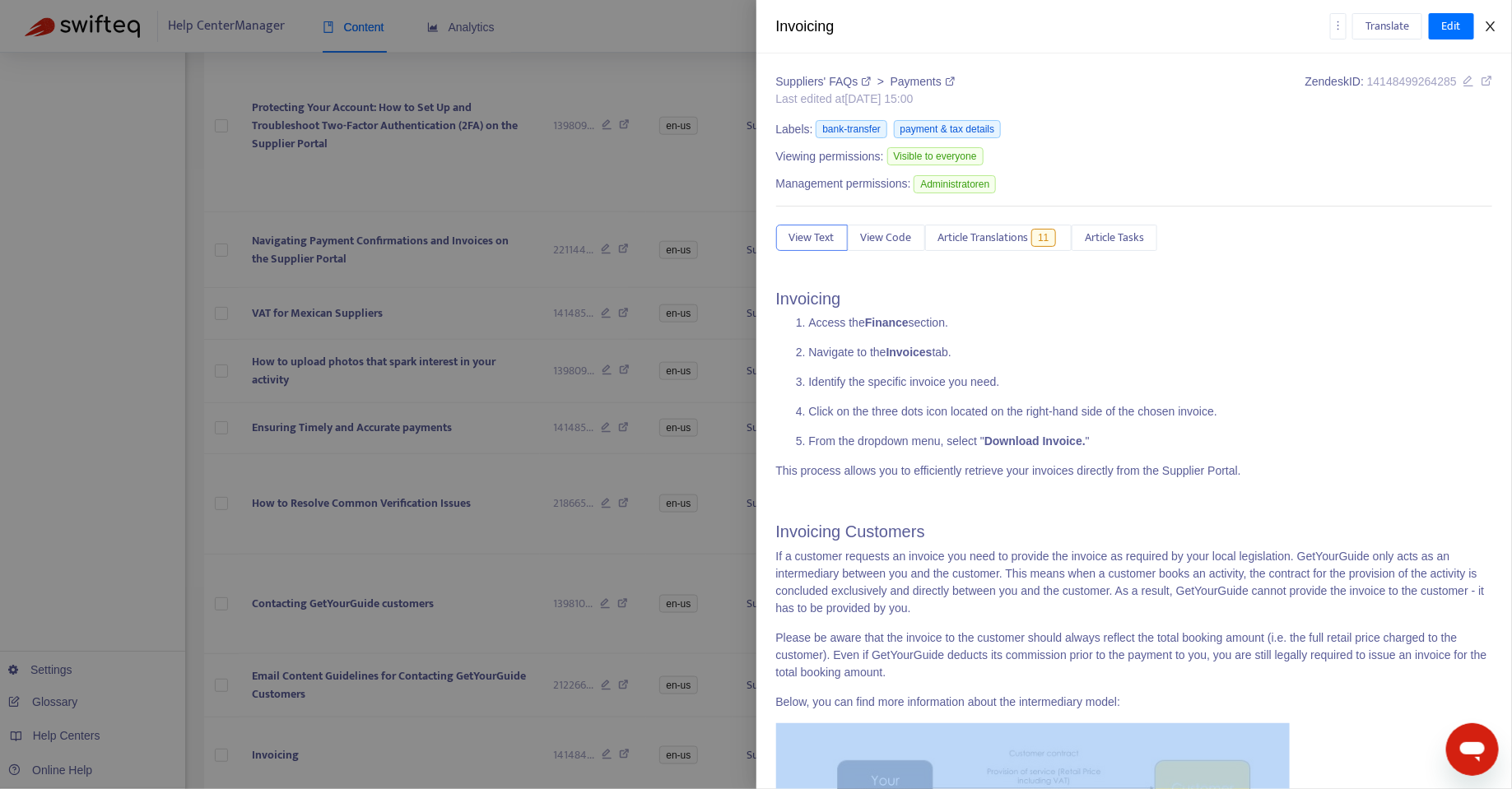
click at [1494, 23] on icon "close" at bounding box center [1491, 26] width 13 height 13
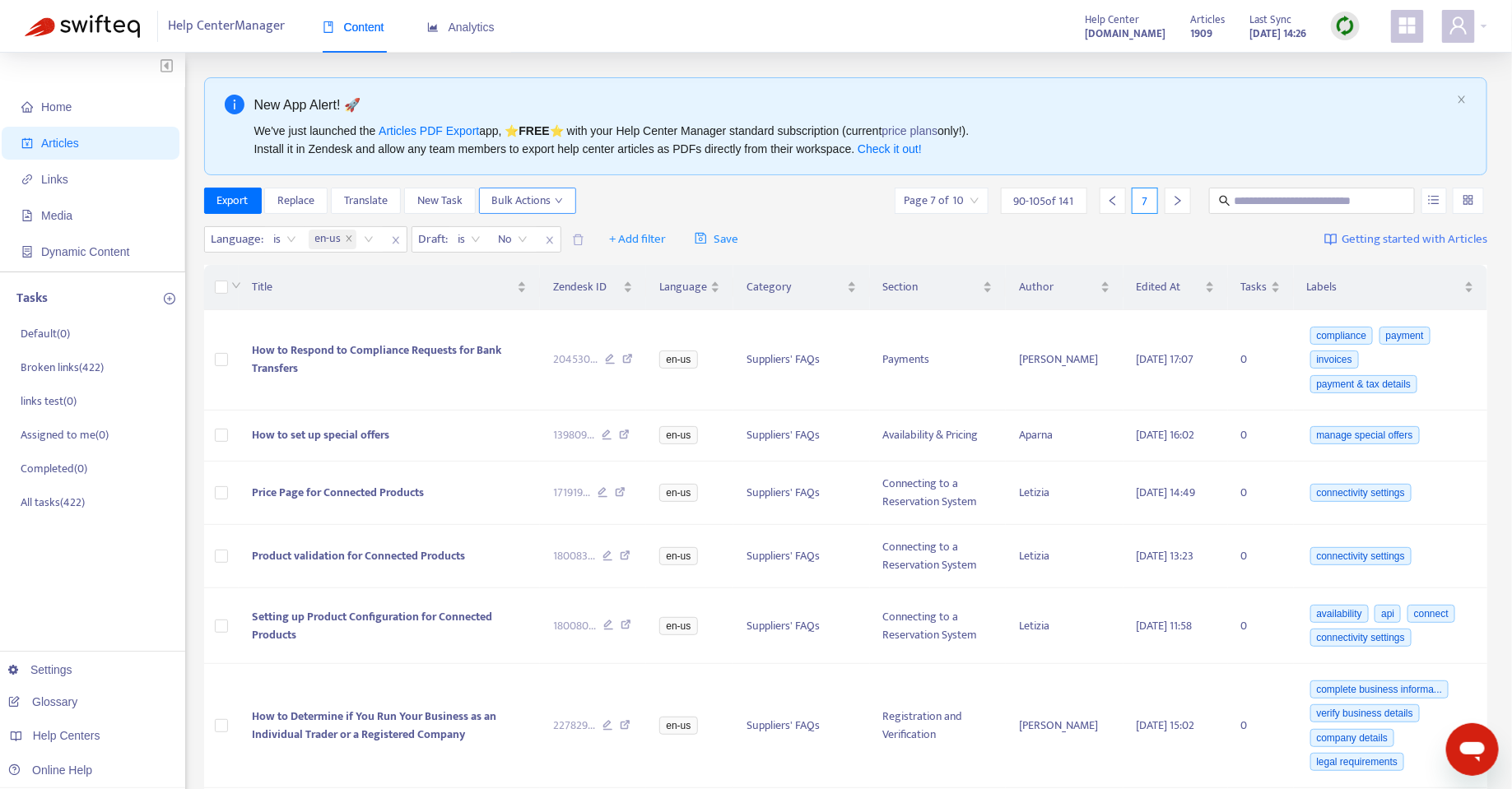
click at [501, 199] on span "Bulk Actions" at bounding box center [527, 201] width 71 height 18
click at [667, 188] on div "Export Replace Translate New Task Bulk Actions Page 7 of 10 90 - 105 of 141 7" at bounding box center [847, 201] width 1284 height 26
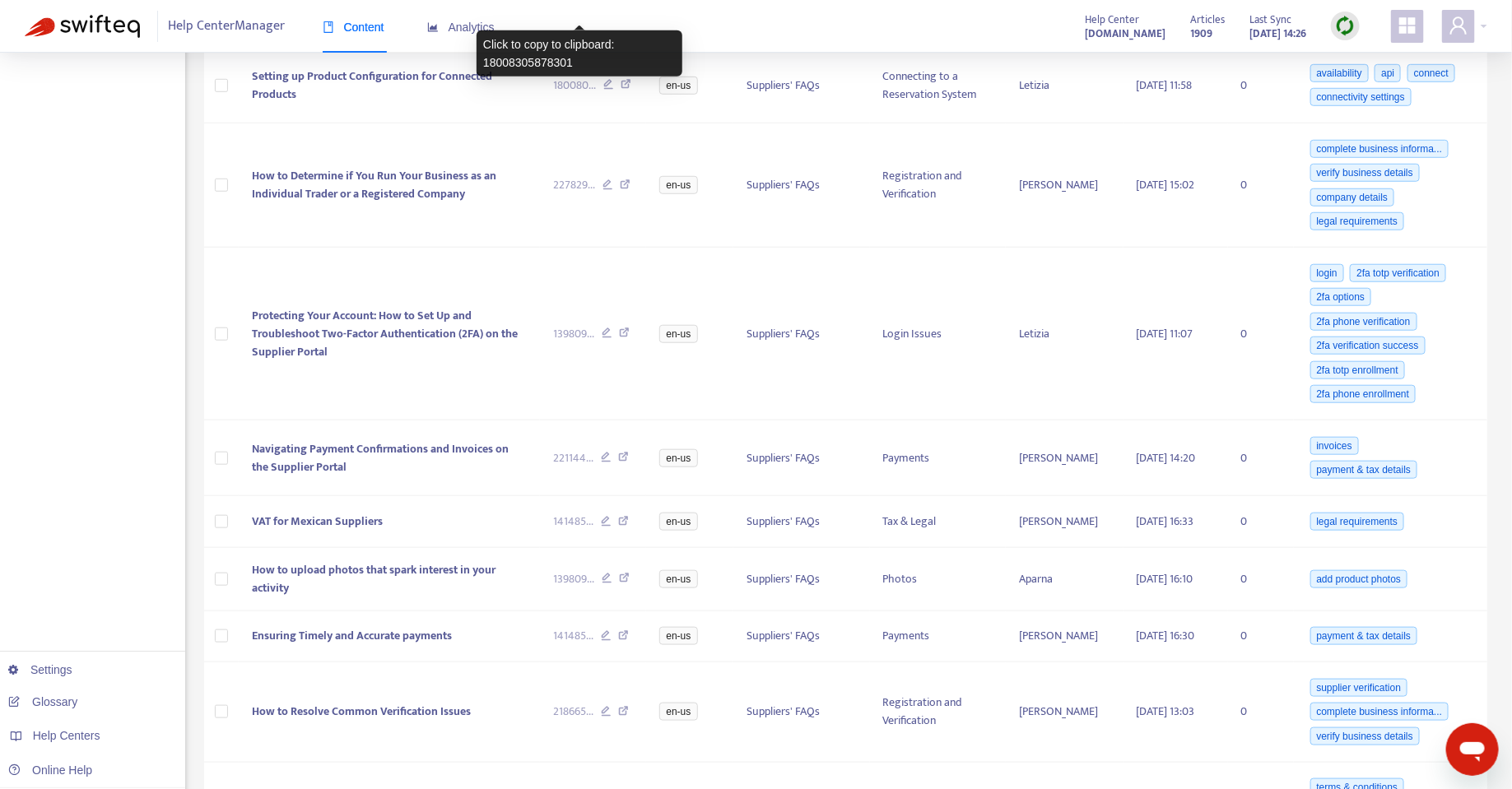
scroll to position [822, 0]
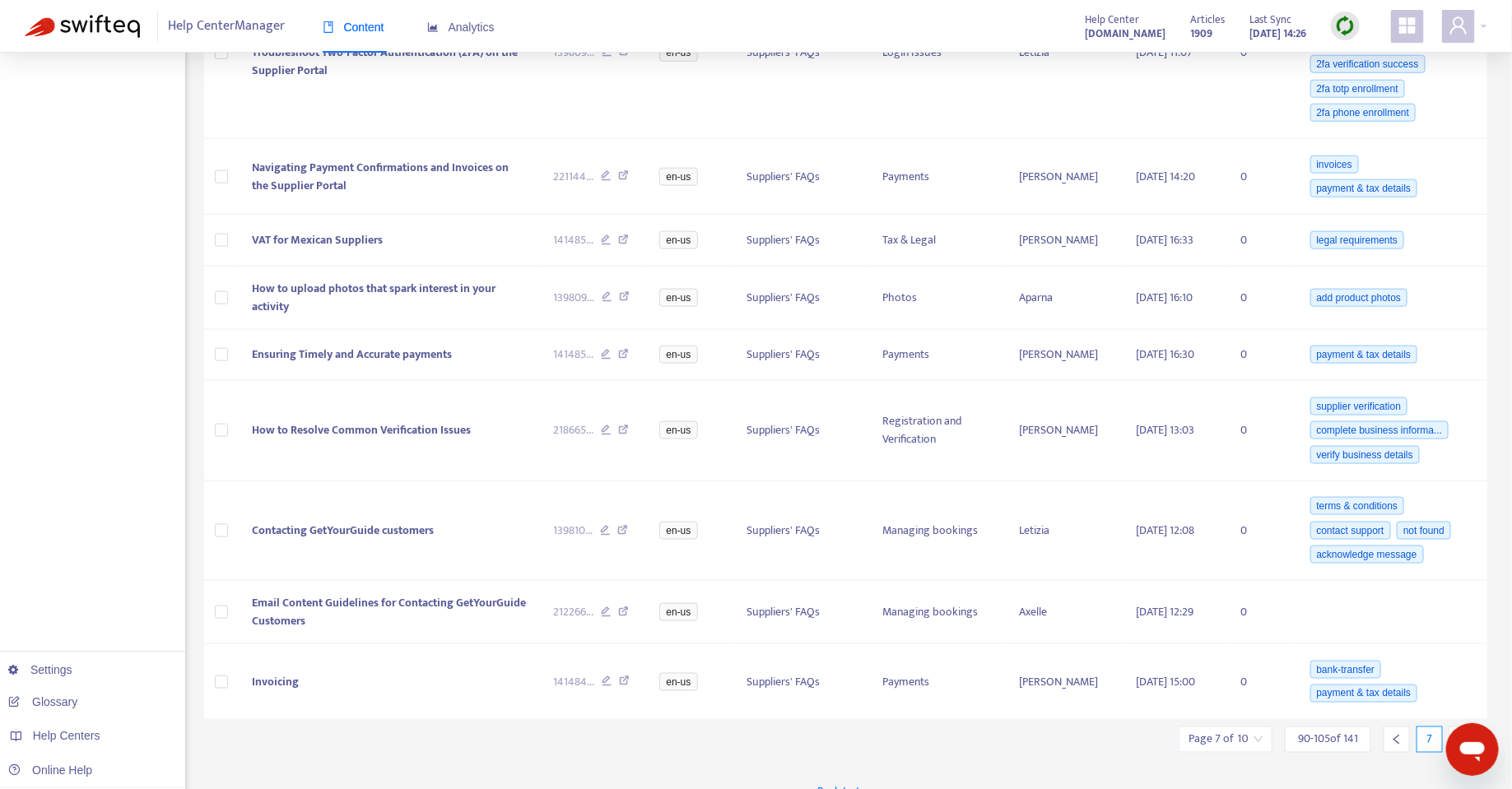
click at [1232, 727] on input "search" at bounding box center [1226, 739] width 74 height 25
click at [1236, 771] on div "Back to top" at bounding box center [847, 792] width 1284 height 41
click at [1318, 727] on div "90 - 105 of 141" at bounding box center [1328, 740] width 86 height 26
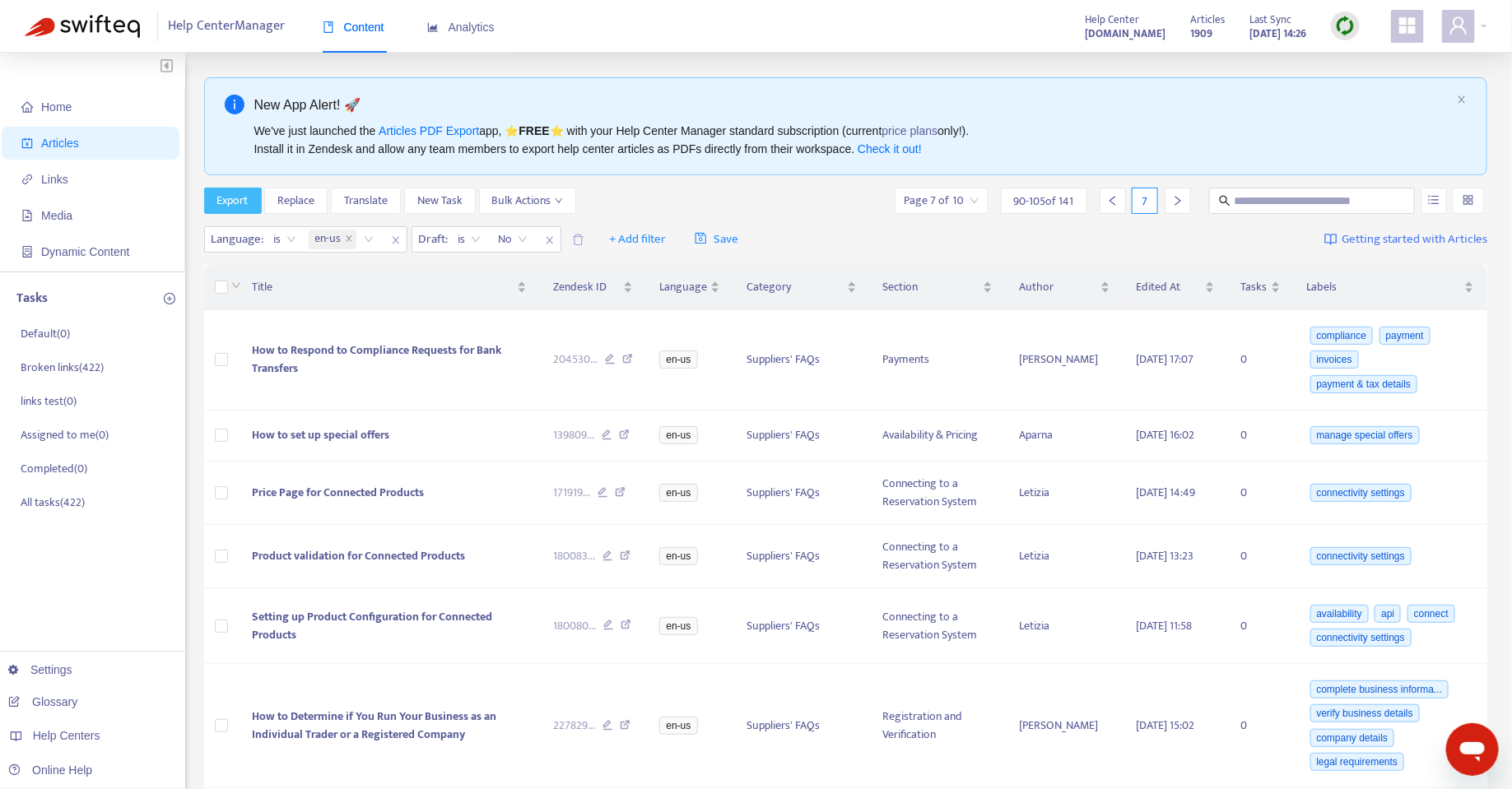
click at [229, 206] on span "Export" at bounding box center [233, 201] width 31 height 18
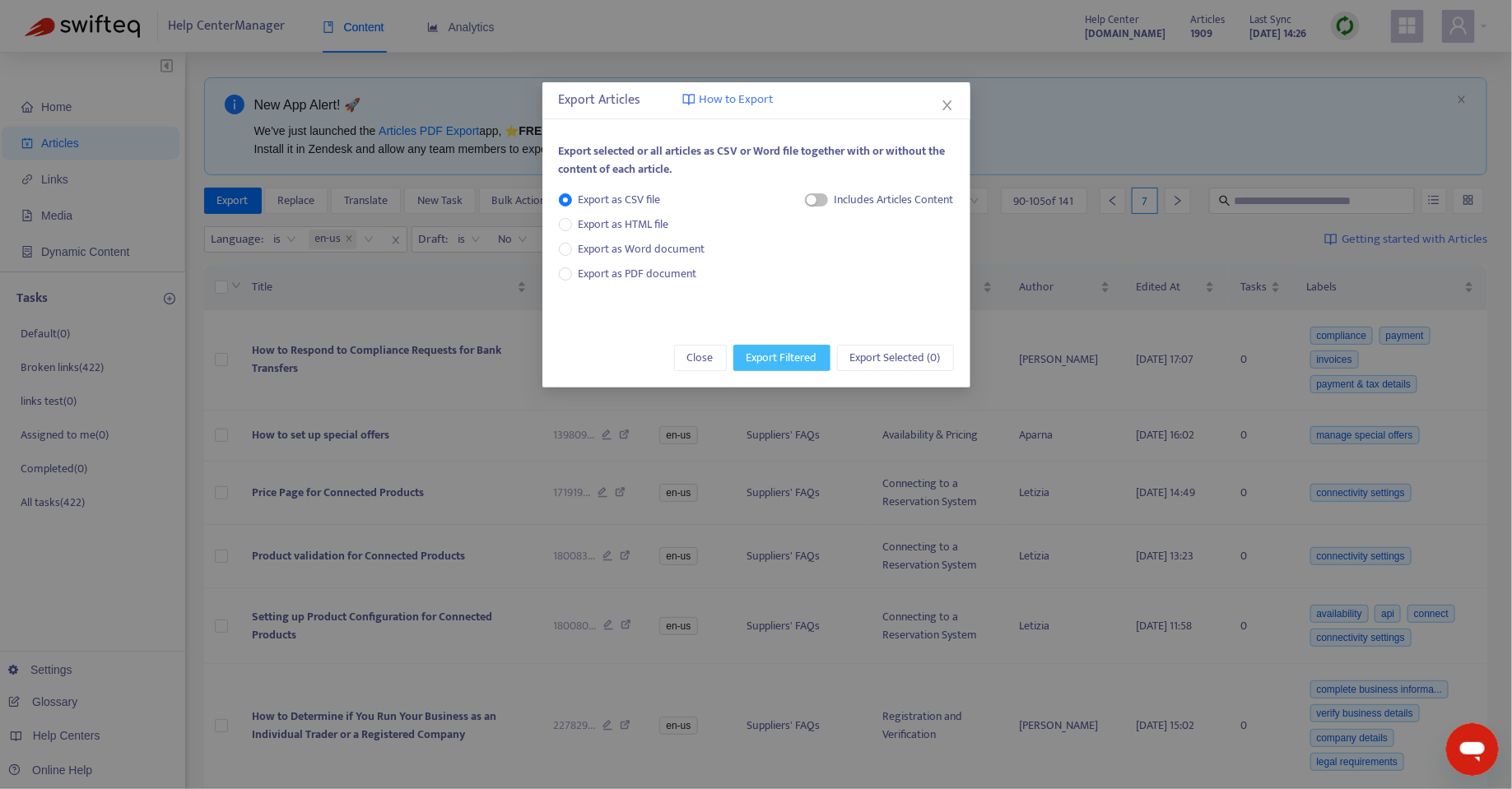
click at [767, 359] on span "Export Filtered" at bounding box center [782, 358] width 71 height 18
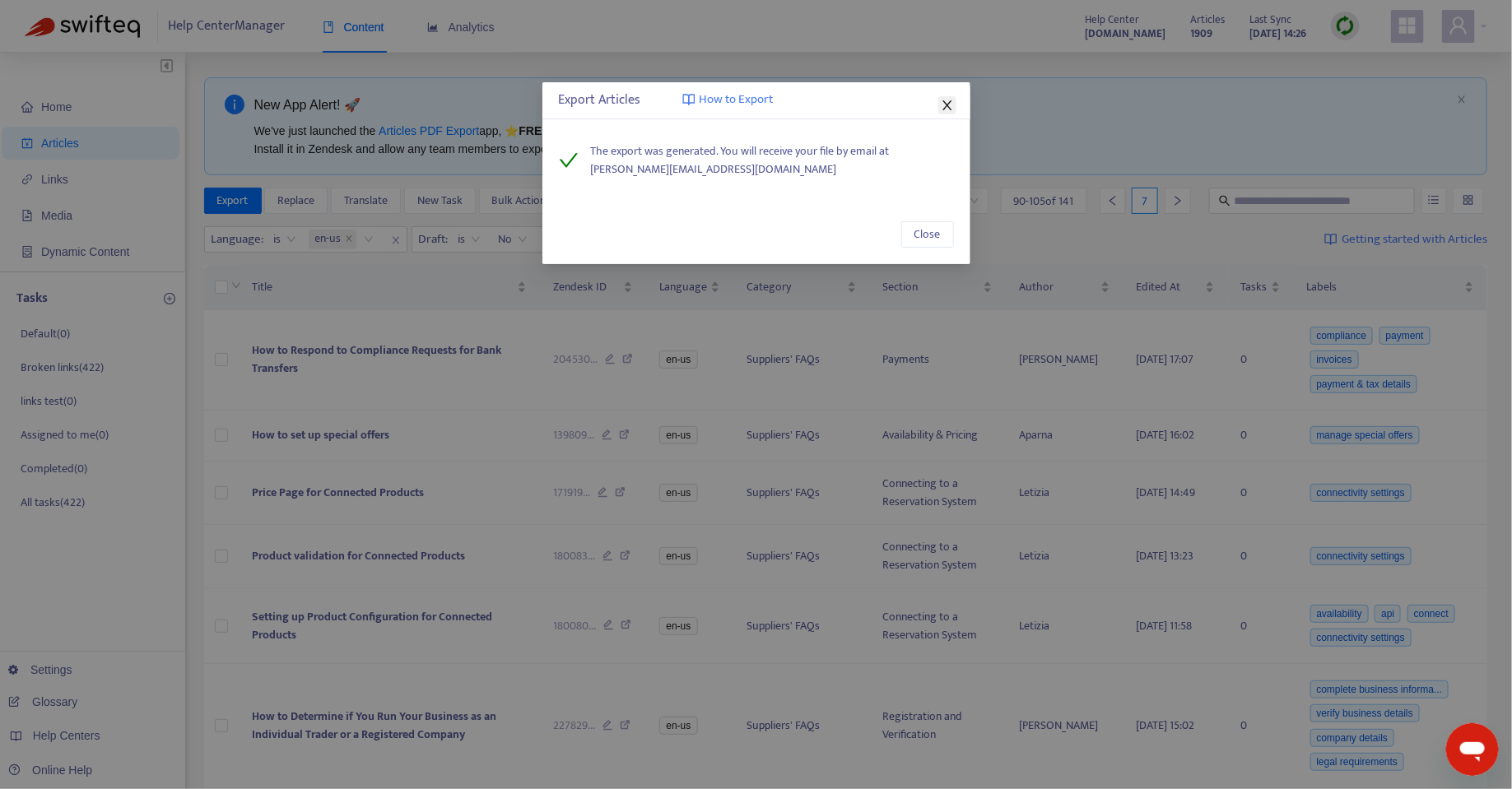
click at [947, 105] on icon "close" at bounding box center [948, 105] width 9 height 10
